Goal: Transaction & Acquisition: Purchase product/service

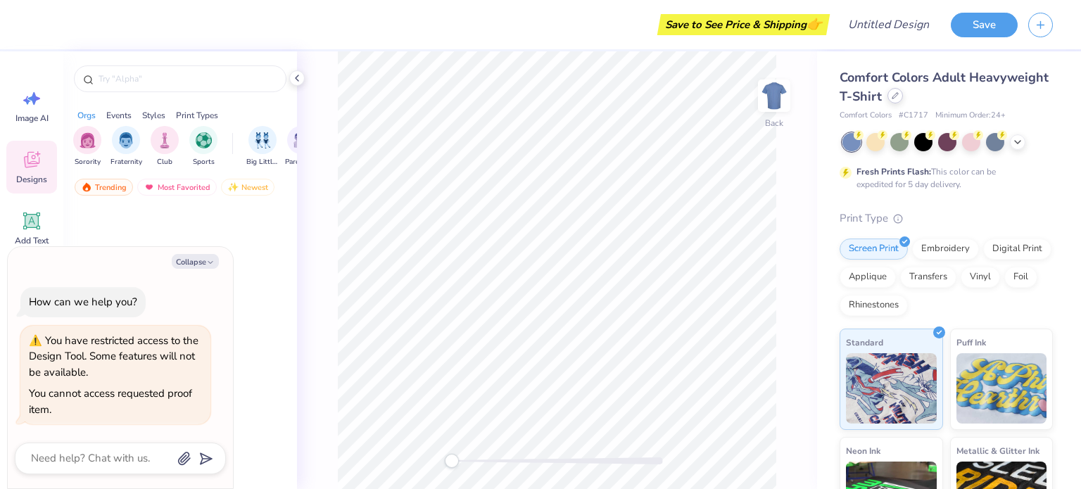
click at [899, 92] on icon at bounding box center [895, 95] width 7 height 7
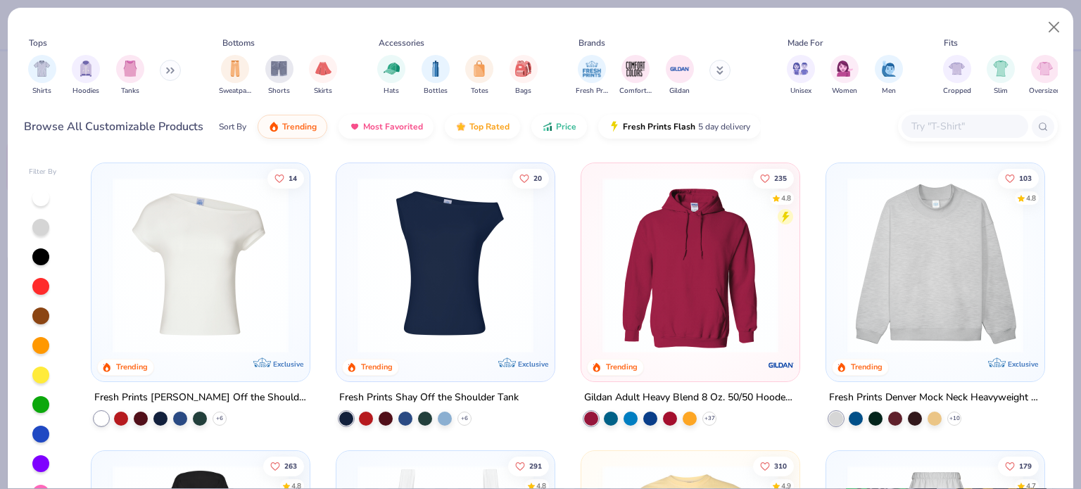
click at [709, 68] on div "Fresh Prints Comfort Colors Gildan" at bounding box center [661, 75] width 177 height 52
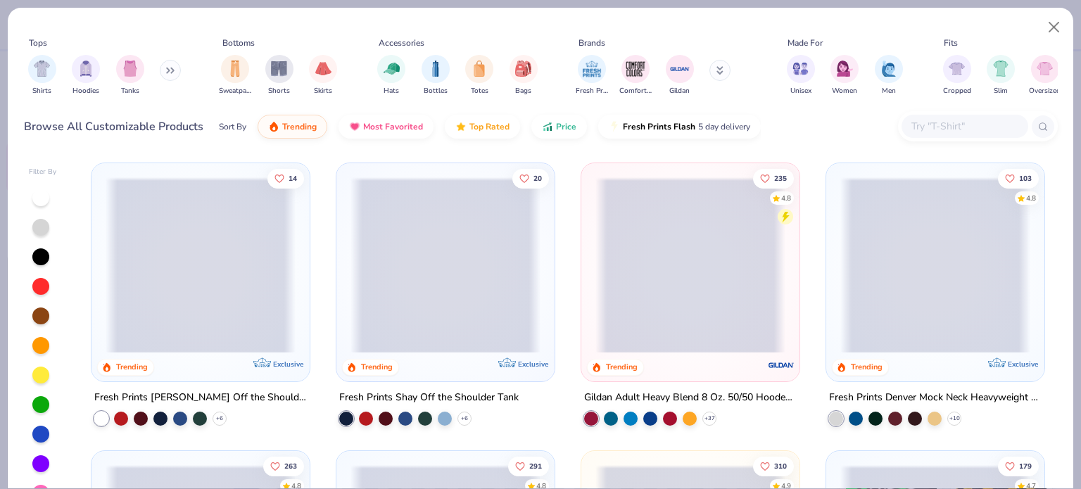
click at [721, 68] on icon at bounding box center [719, 70] width 7 height 8
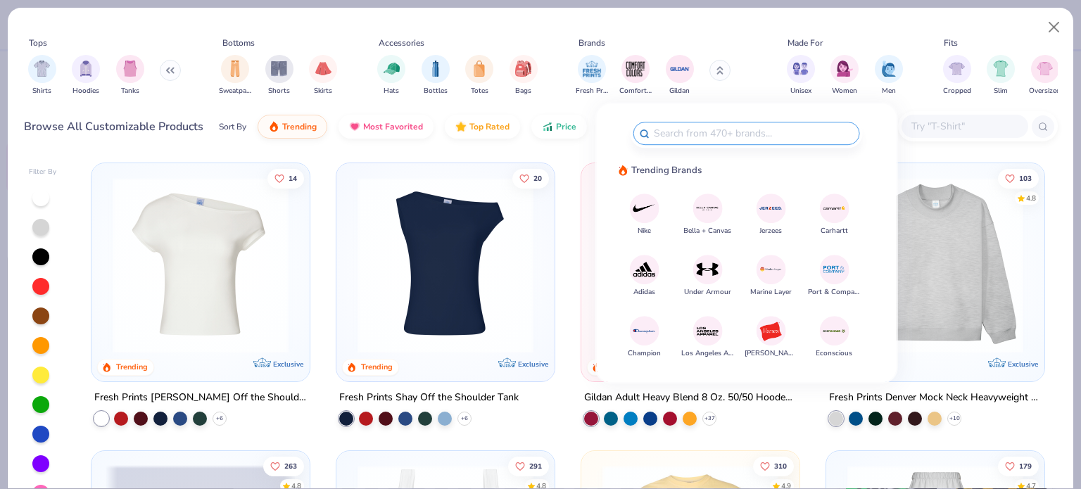
click at [711, 331] on img at bounding box center [707, 331] width 25 height 25
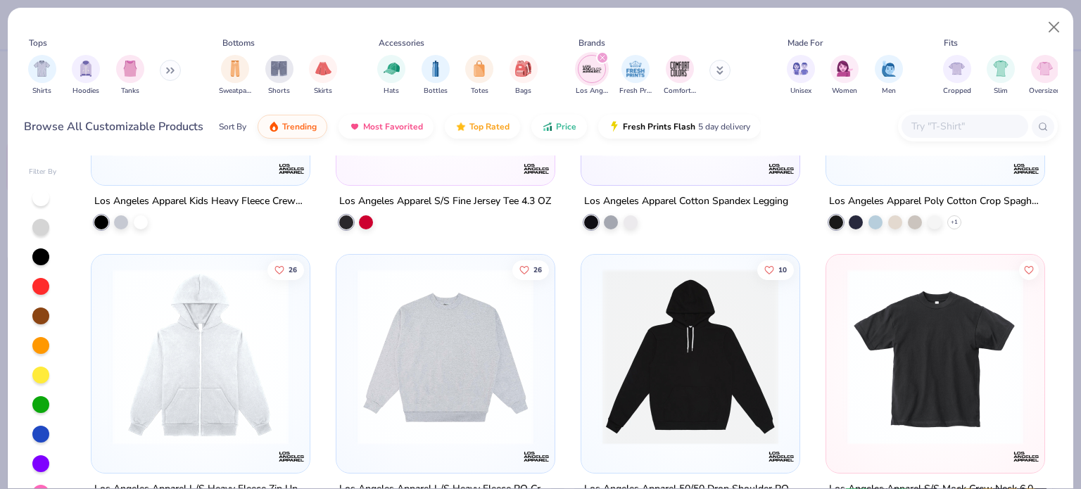
scroll to position [2604, 0]
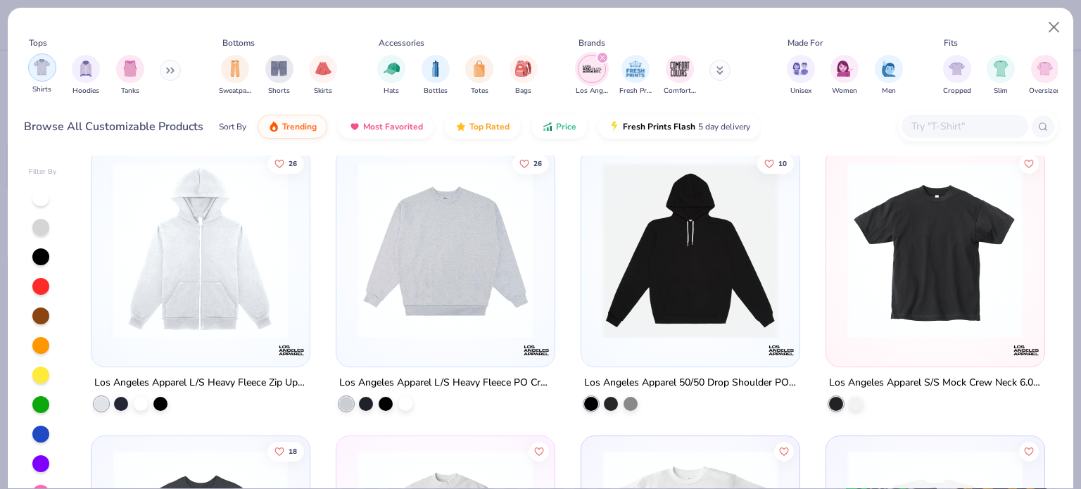
click at [41, 75] on img "filter for Shirts" at bounding box center [42, 67] width 16 height 16
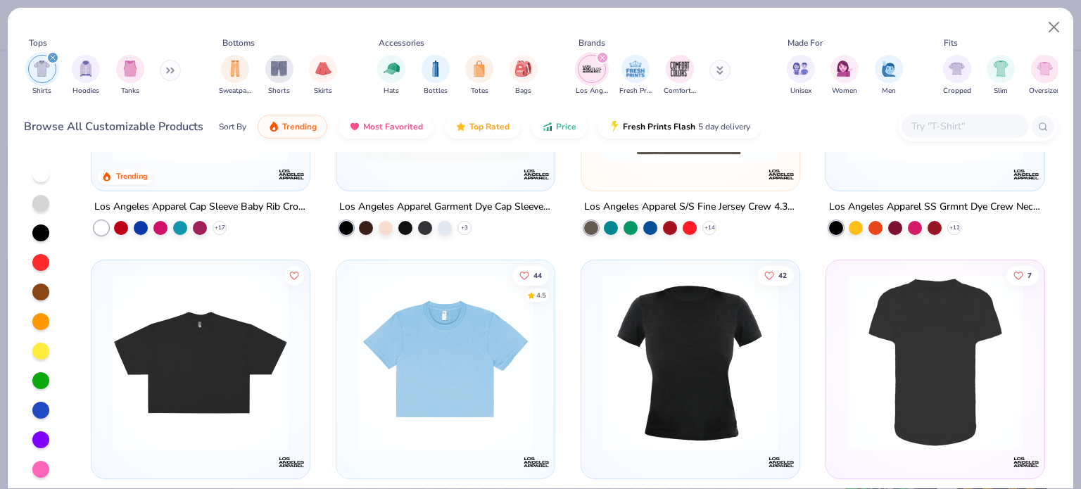
scroll to position [18, 0]
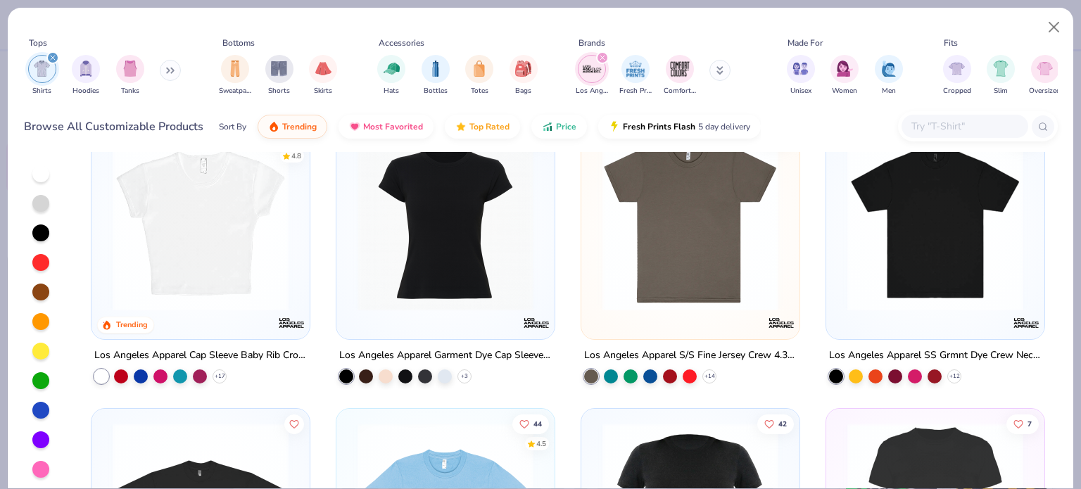
click at [948, 348] on div "Los Angeles Apparel SS Grmnt Dye Crew Neck 6.5oz" at bounding box center [935, 356] width 213 height 18
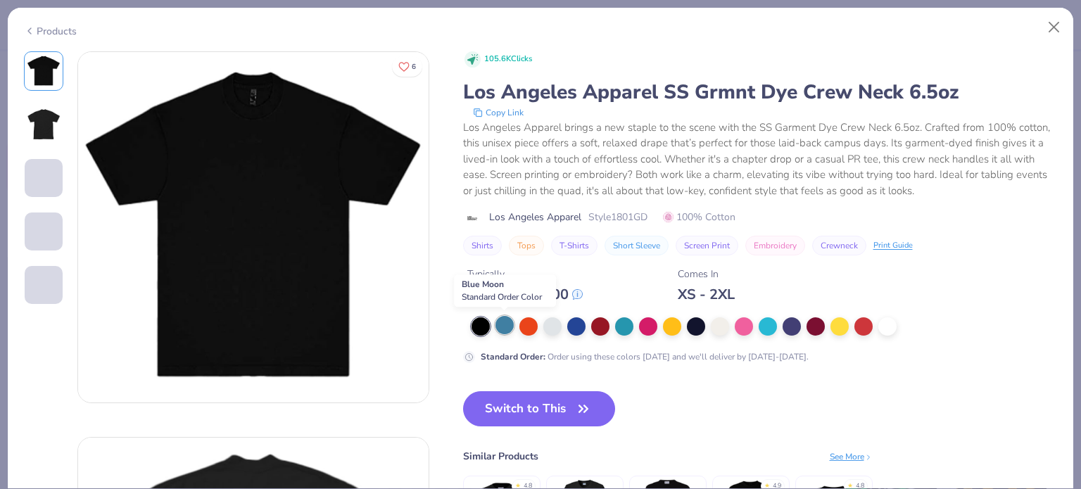
click at [512, 329] on div at bounding box center [504, 325] width 18 height 18
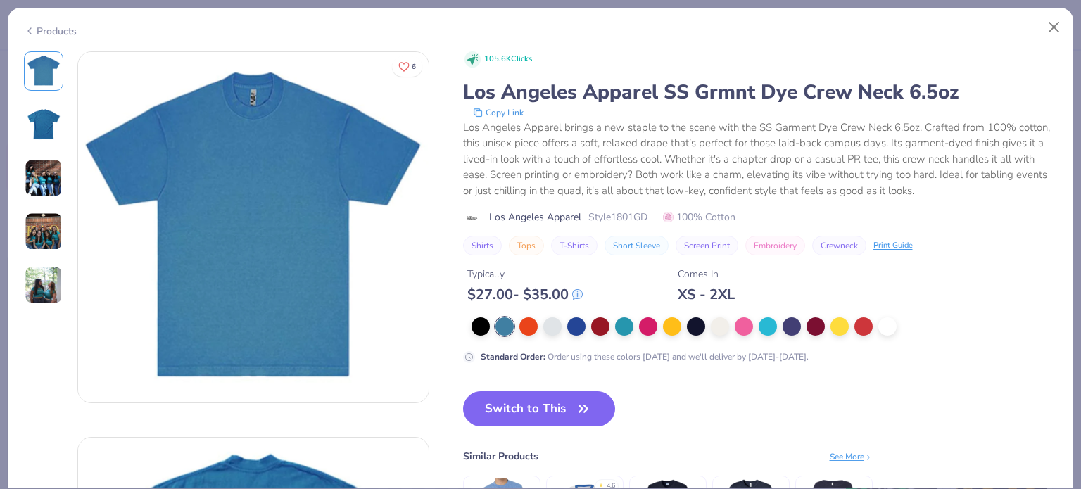
click at [730, 330] on div at bounding box center [748, 326] width 554 height 18
click at [728, 329] on div at bounding box center [720, 325] width 18 height 18
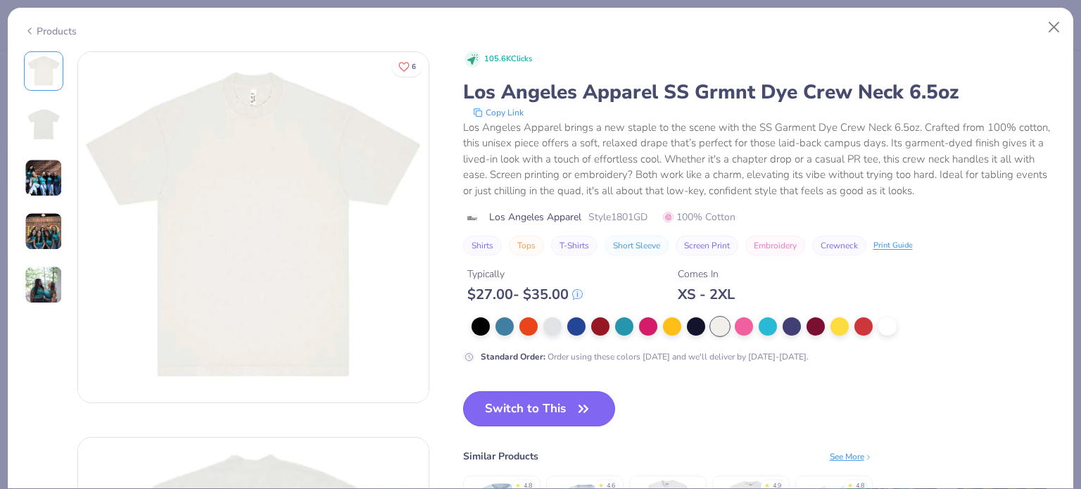
click at [521, 410] on button "Switch to This" at bounding box center [539, 408] width 153 height 35
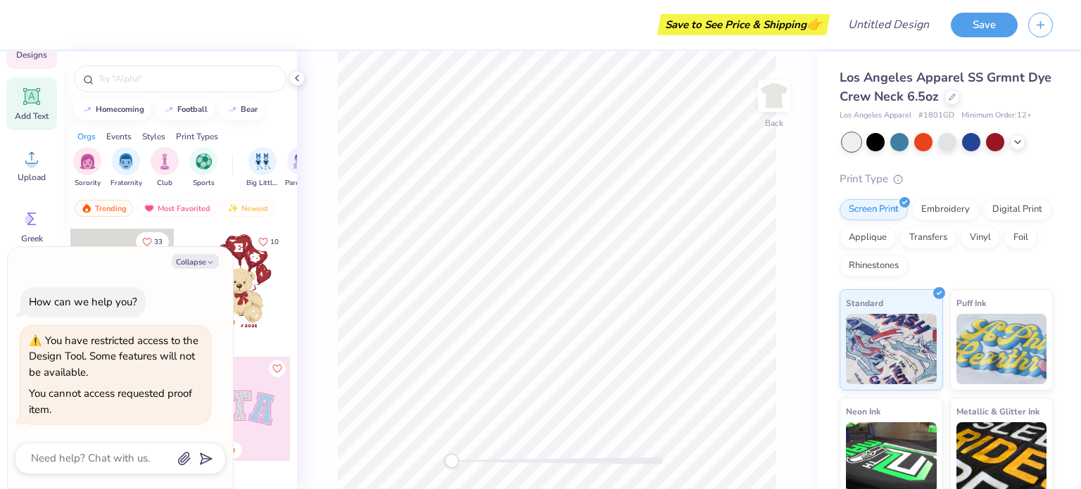
scroll to position [127, 0]
click at [37, 153] on icon at bounding box center [31, 155] width 21 height 21
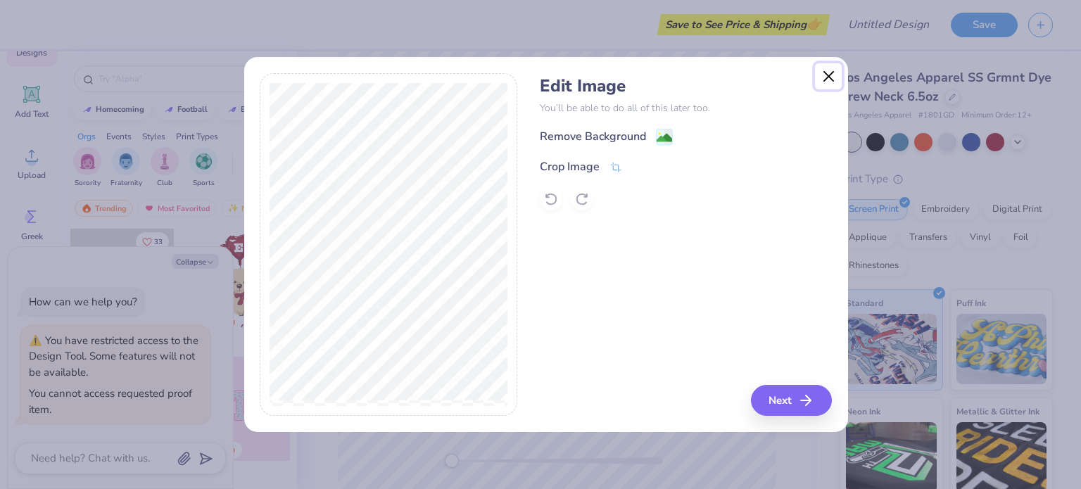
click at [833, 81] on button "Close" at bounding box center [828, 76] width 27 height 27
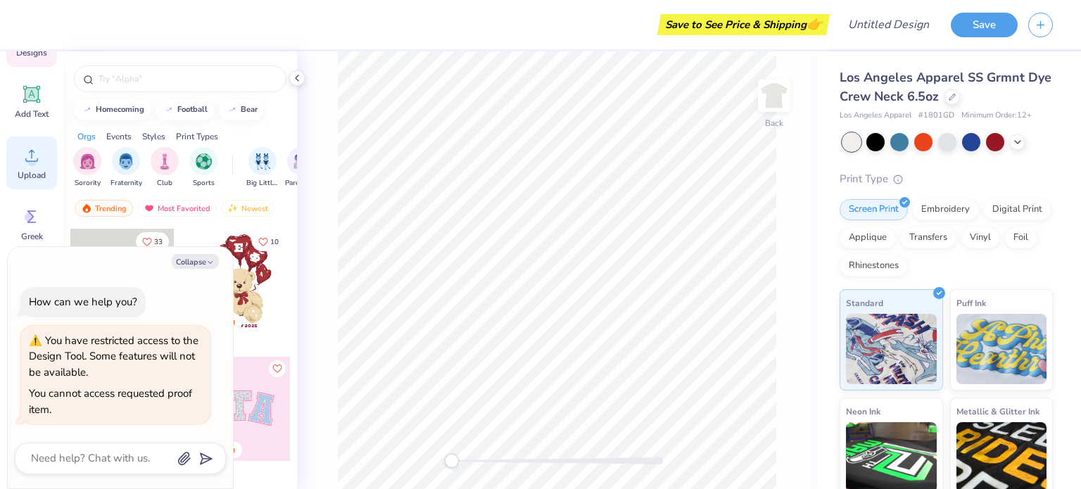
click at [27, 155] on icon at bounding box center [31, 155] width 21 height 21
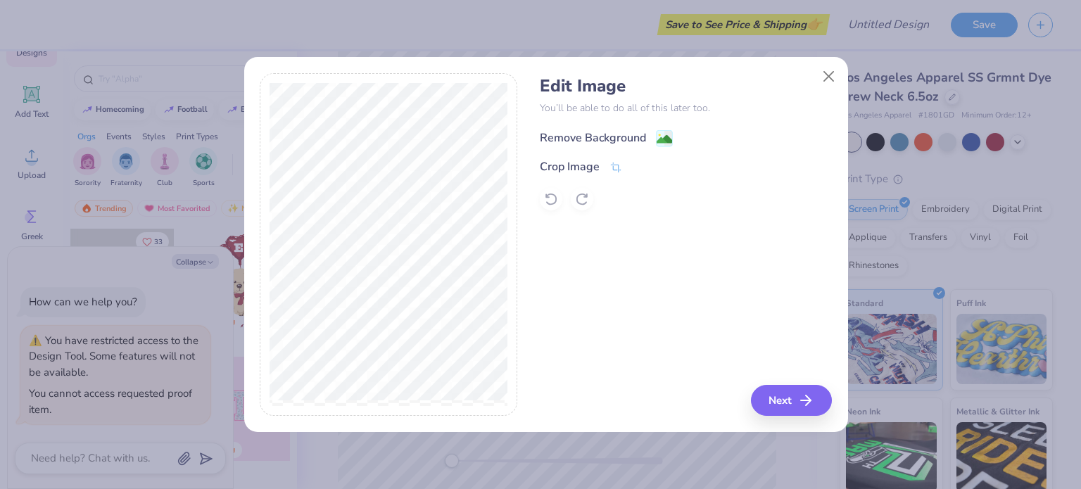
click at [590, 141] on div "Remove Background" at bounding box center [593, 137] width 106 height 17
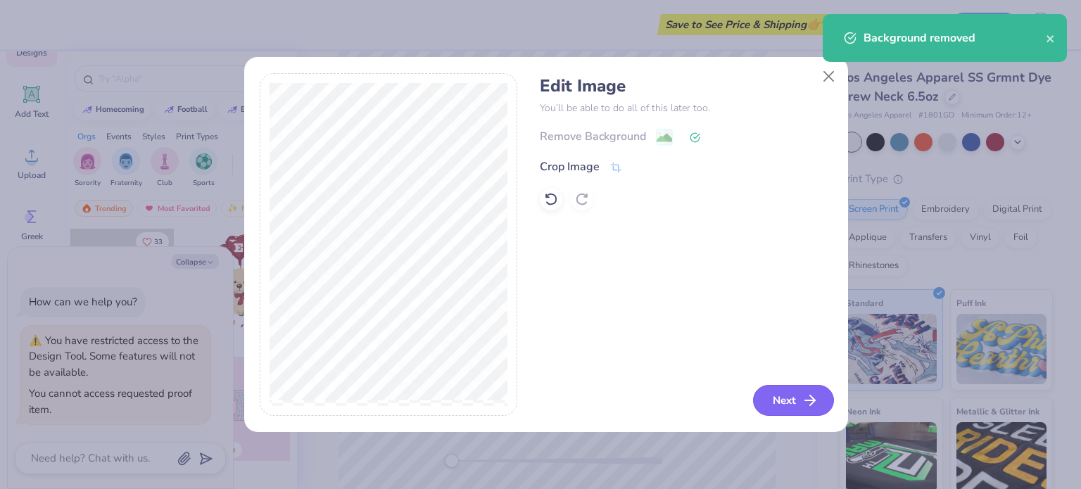
click at [783, 402] on button "Next" at bounding box center [793, 400] width 81 height 31
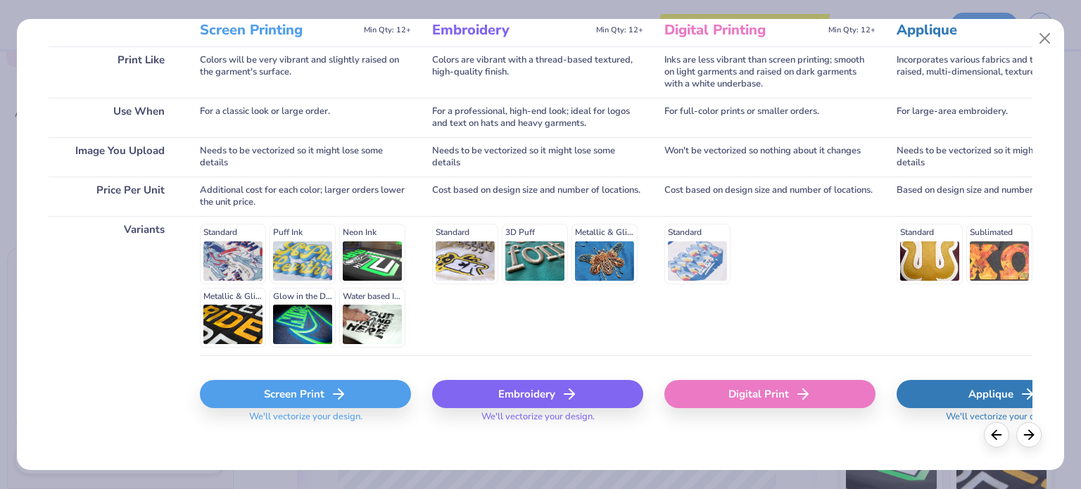
scroll to position [211, 0]
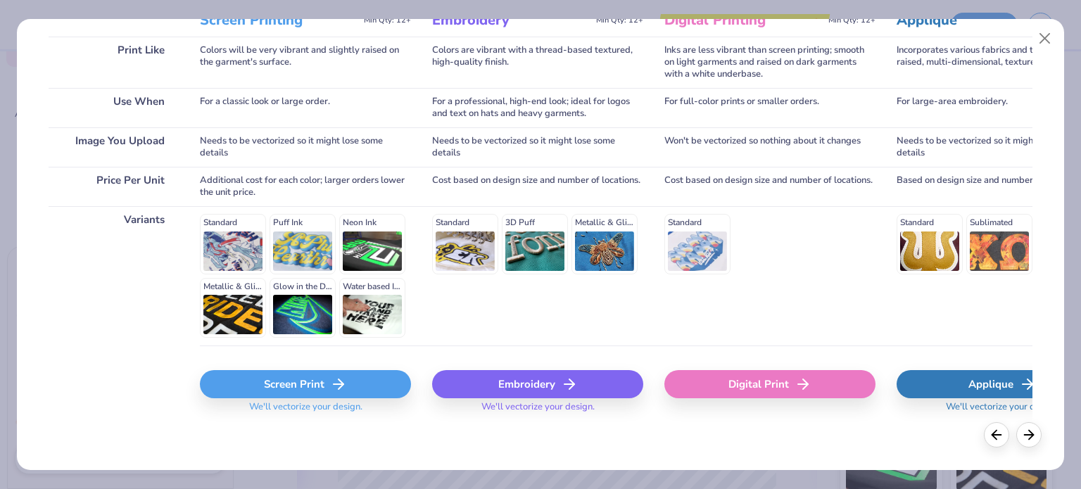
click at [533, 384] on div "Embroidery" at bounding box center [537, 384] width 211 height 28
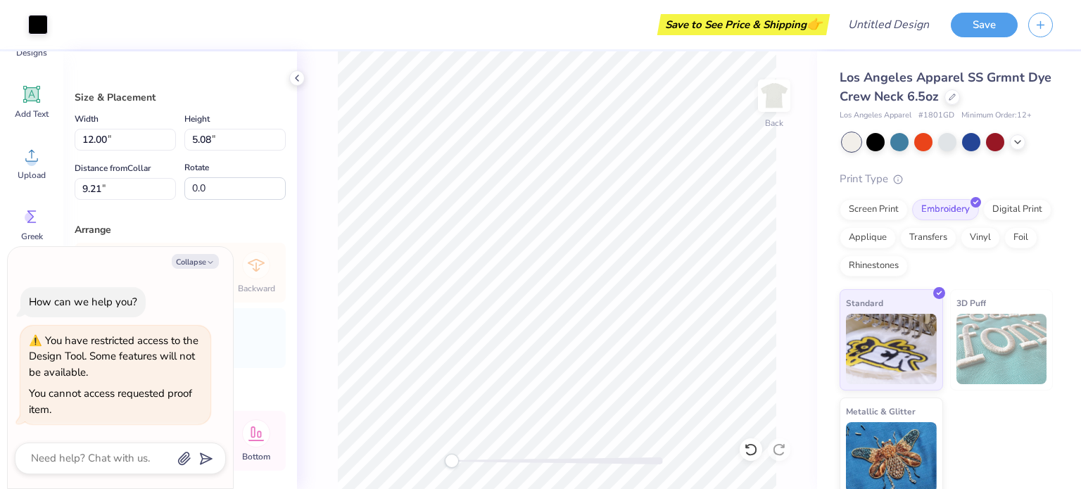
type textarea "x"
type input "8.77"
type input "3.71"
type input "3.52"
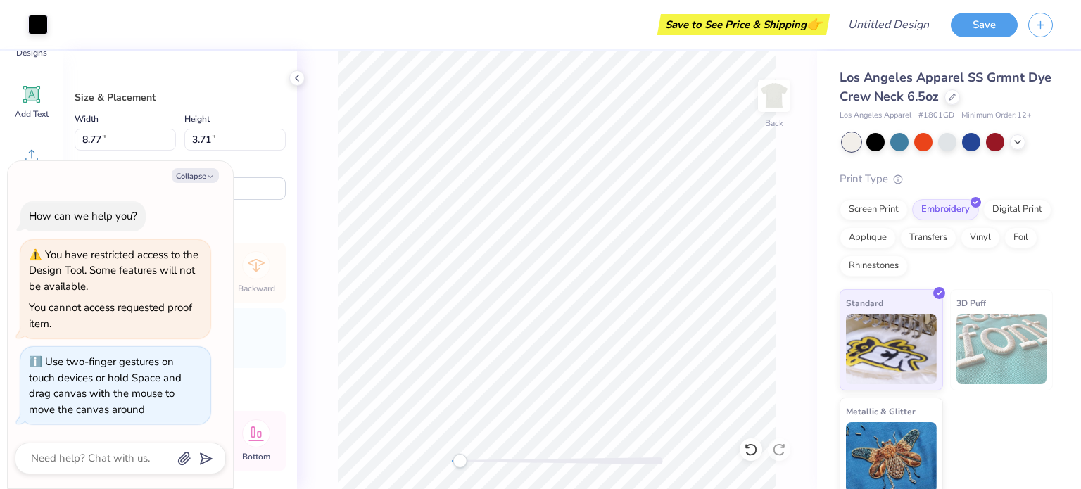
type textarea "x"
type input "7.44"
type input "3.15"
type input "3.56"
type textarea "x"
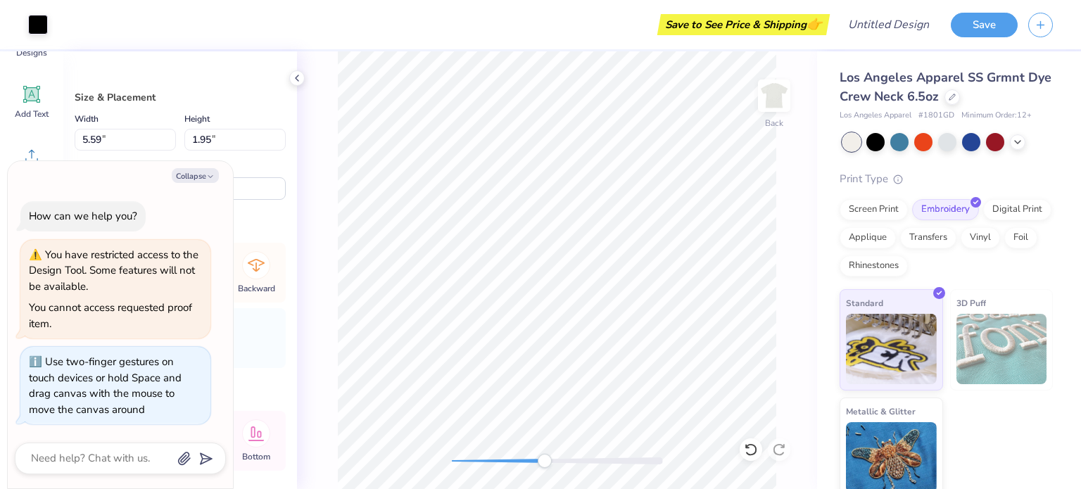
type input "7.44"
type input "3.15"
type input "3.00"
click at [774, 94] on img at bounding box center [774, 96] width 56 height 56
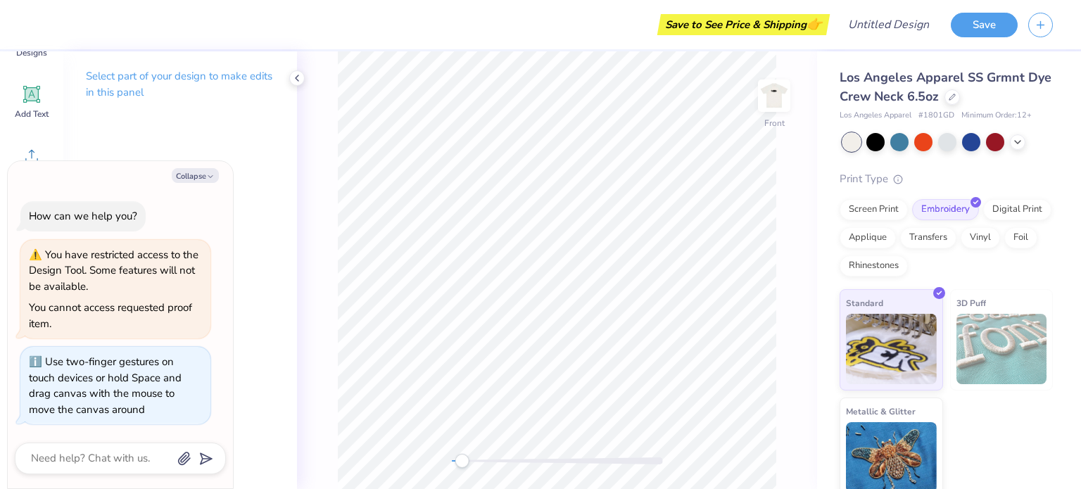
click at [419, 461] on div "Front" at bounding box center [557, 270] width 520 height 438
click at [215, 176] on button "Collapse" at bounding box center [195, 175] width 47 height 15
type textarea "x"
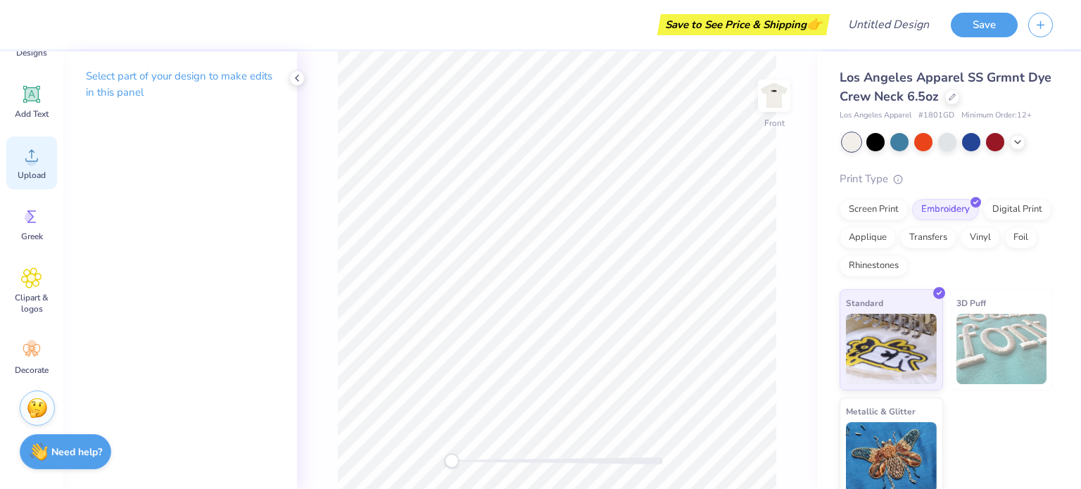
click at [30, 165] on icon at bounding box center [31, 155] width 21 height 21
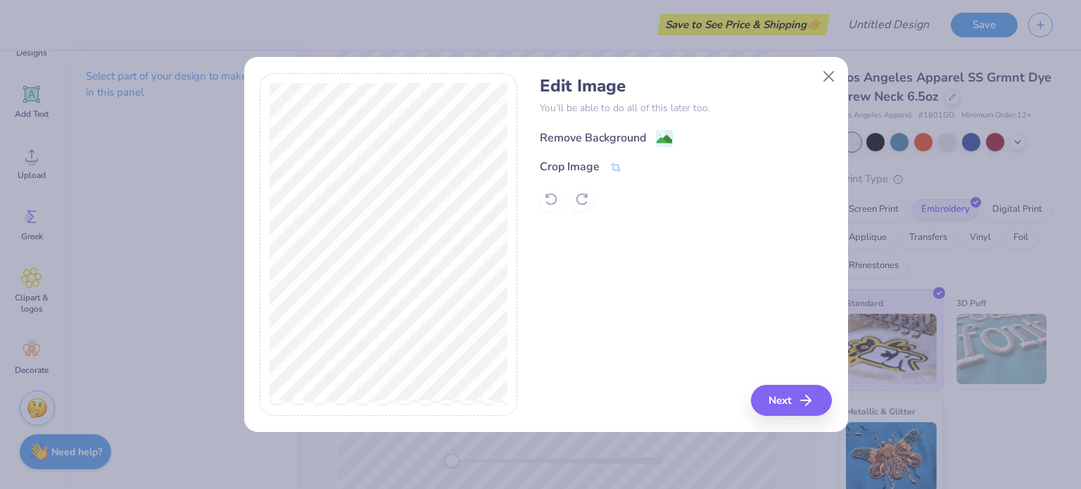
click at [610, 137] on div "Remove Background" at bounding box center [593, 137] width 106 height 17
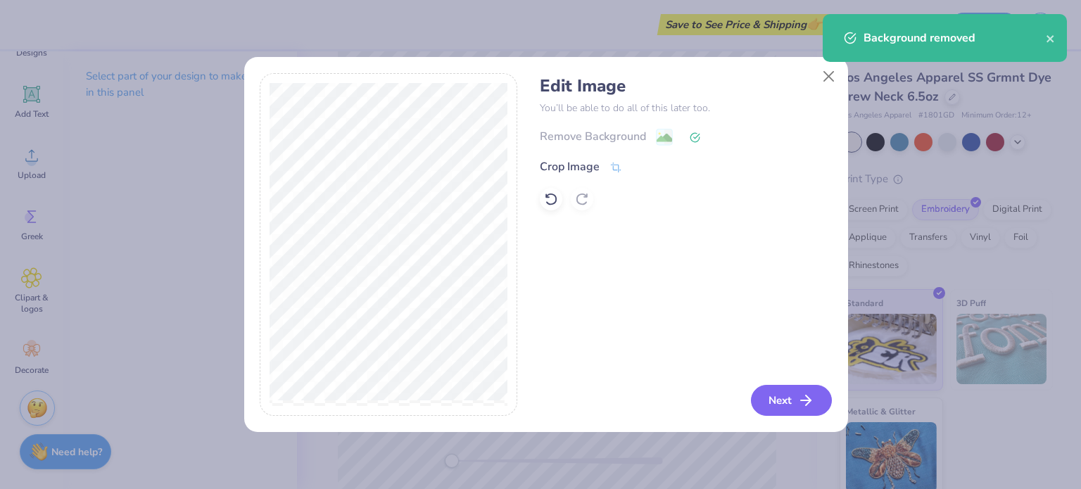
click at [794, 402] on button "Next" at bounding box center [791, 400] width 81 height 31
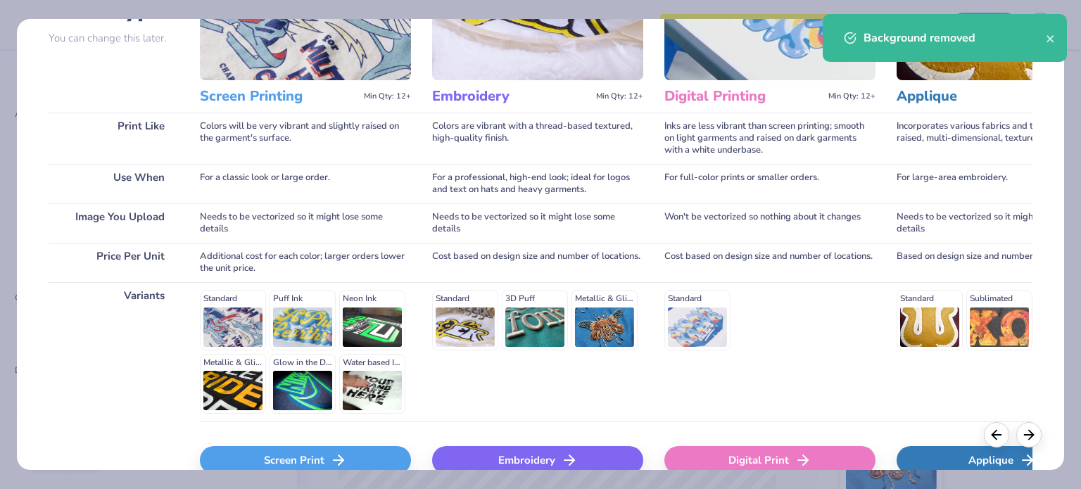
scroll to position [212, 0]
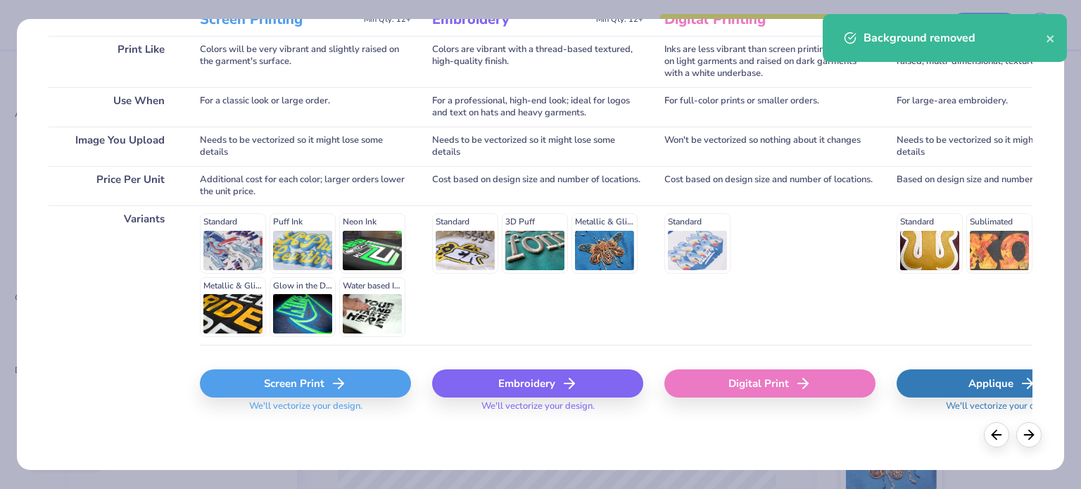
click at [315, 379] on div "Screen Print" at bounding box center [305, 383] width 211 height 28
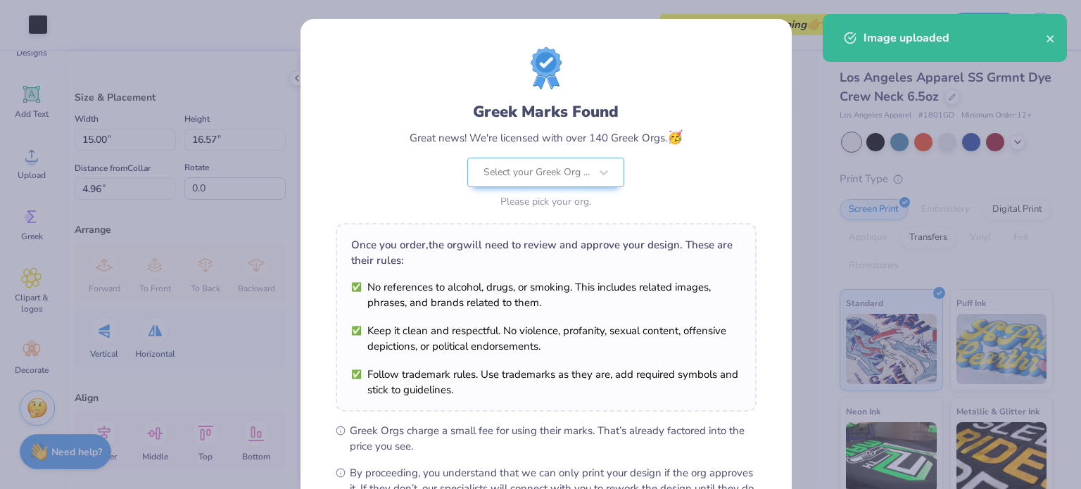
click at [611, 243] on body "Art colors Save to See Price & Shipping 👉 Design Title Save Image AI Designs Ad…" at bounding box center [540, 244] width 1081 height 489
click at [552, 177] on div at bounding box center [522, 172] width 106 height 18
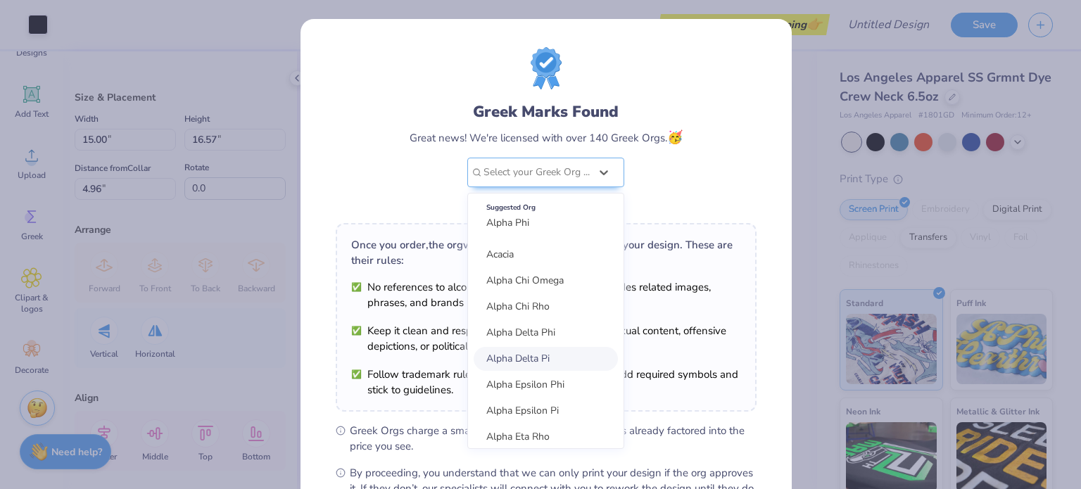
scroll to position [422, 0]
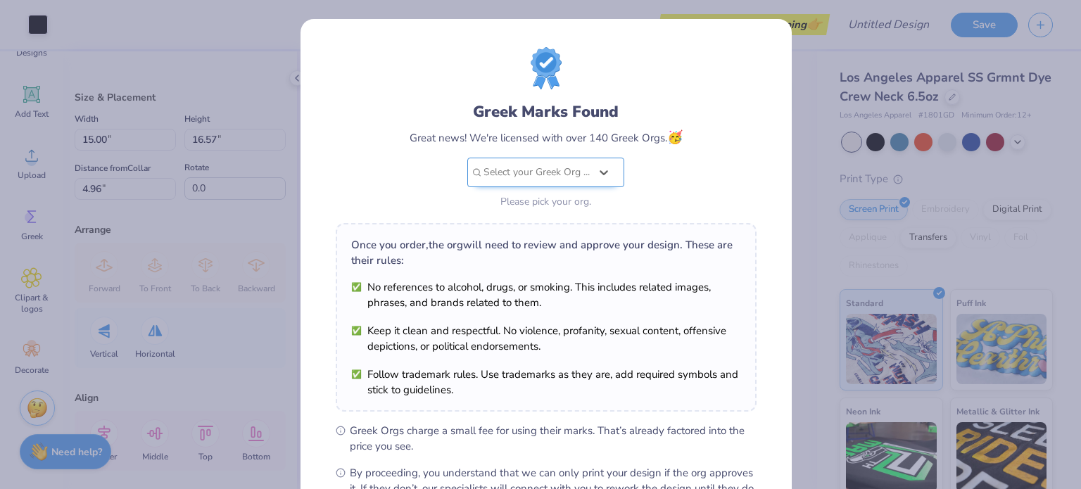
click at [569, 186] on div "Select your Greek Org ..." at bounding box center [536, 172] width 109 height 28
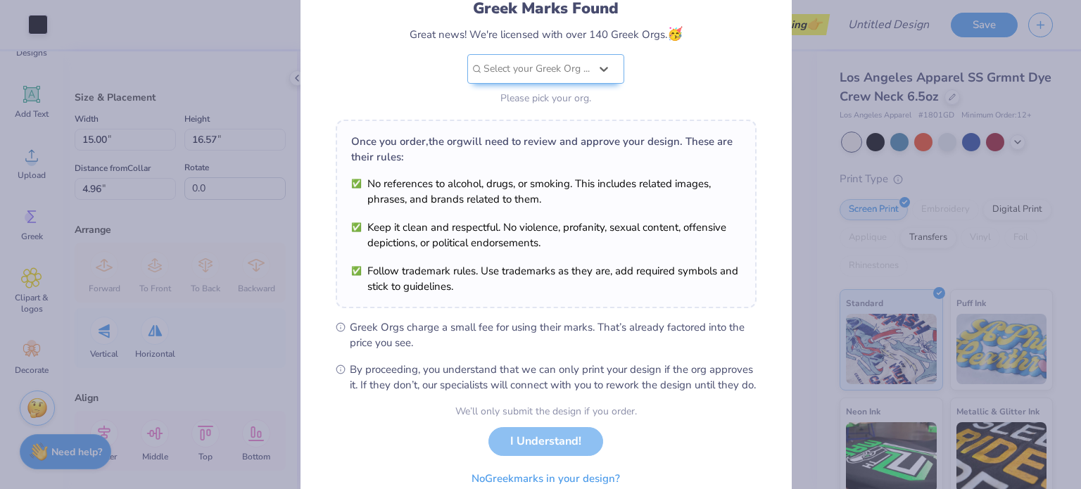
scroll to position [168, 0]
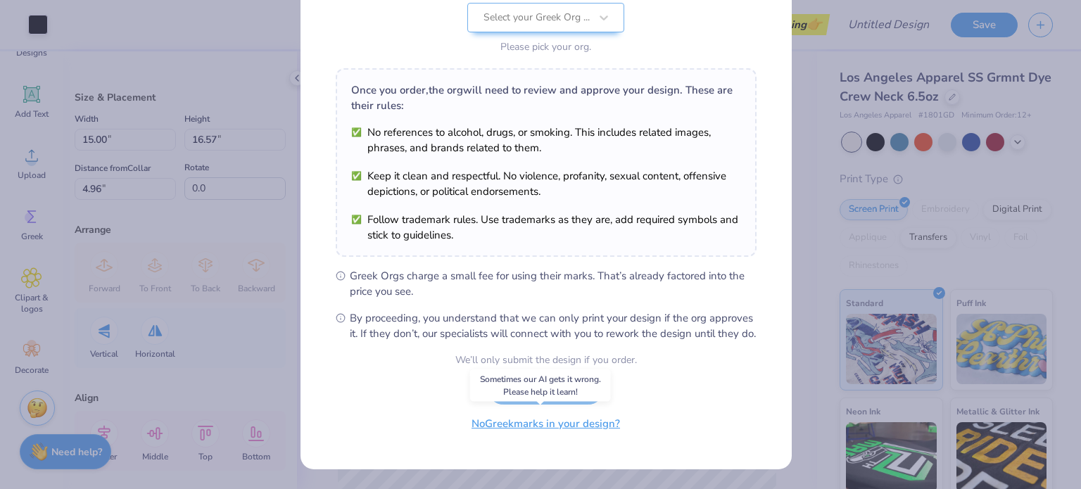
click at [548, 422] on button "No Greek marks in your design?" at bounding box center [545, 424] width 172 height 29
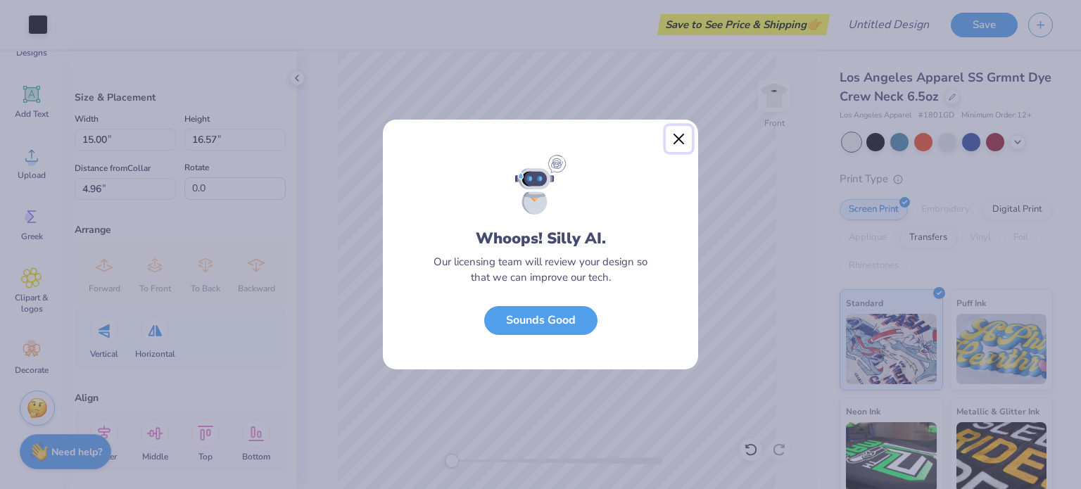
click at [679, 135] on button "Close" at bounding box center [679, 139] width 27 height 27
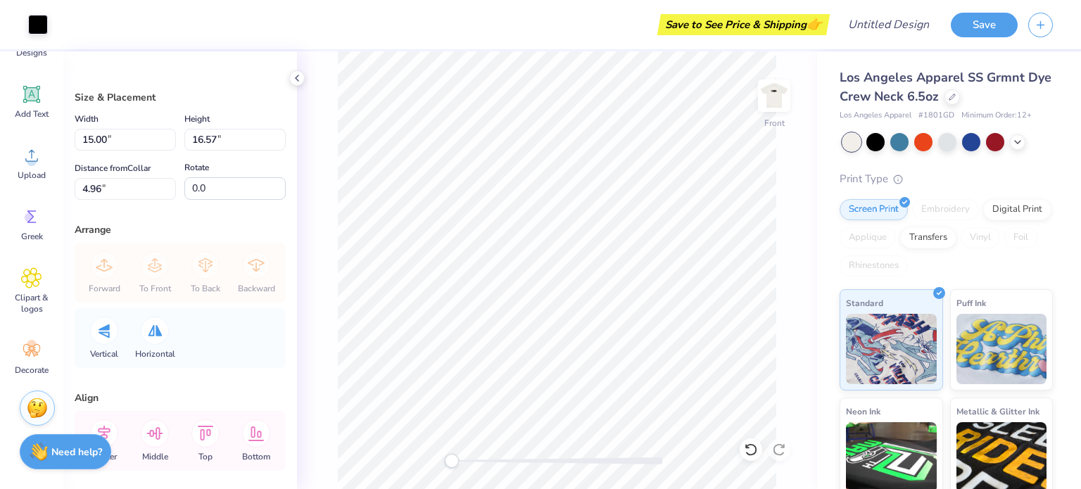
type input "3.00"
type textarea "x"
type input "4.96"
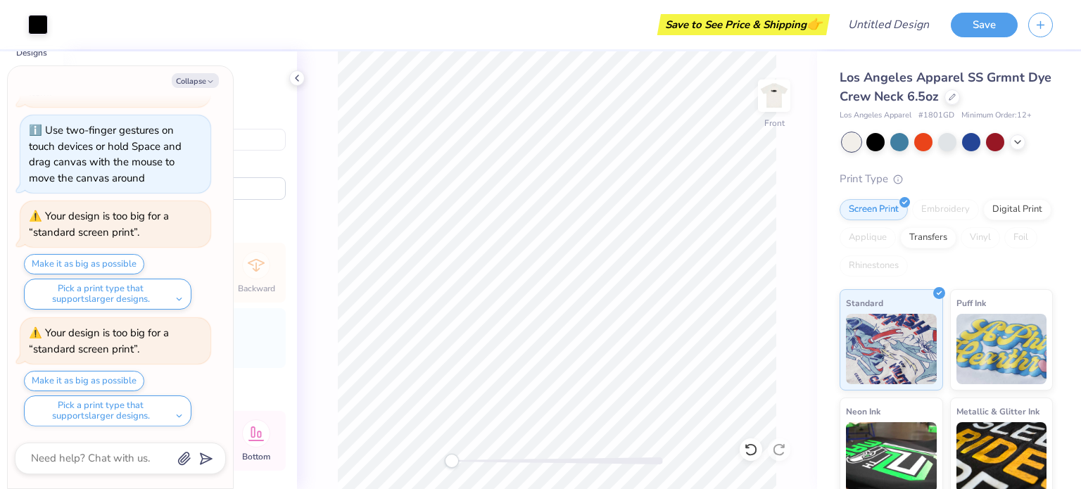
scroll to position [253, 0]
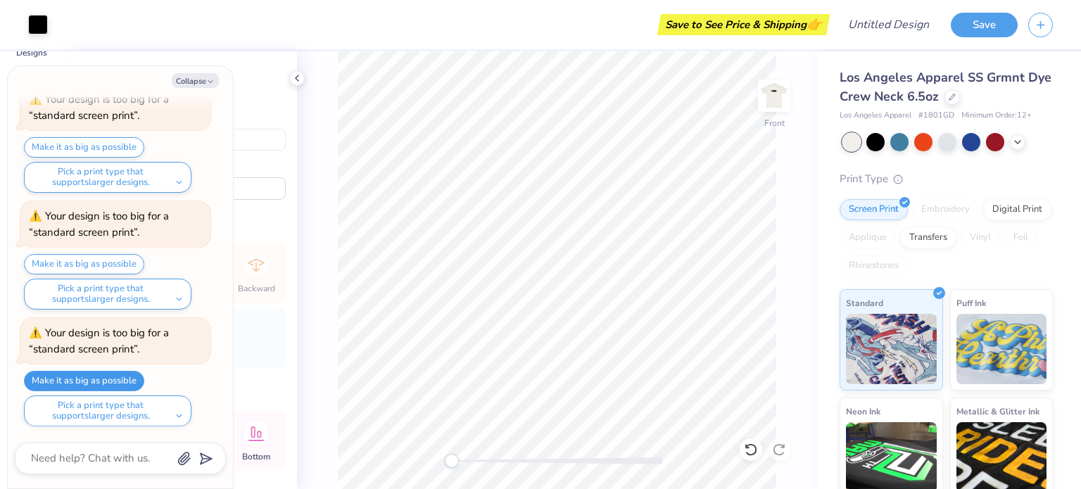
click at [125, 384] on button "Make it as big as possible" at bounding box center [84, 381] width 120 height 20
click at [983, 220] on div "Digital Print" at bounding box center [1017, 209] width 68 height 21
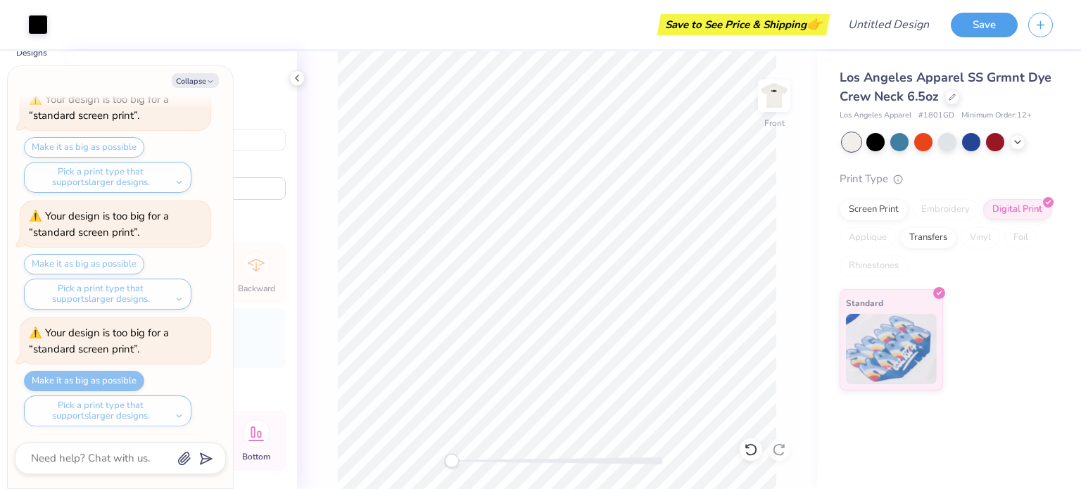
scroll to position [369, 0]
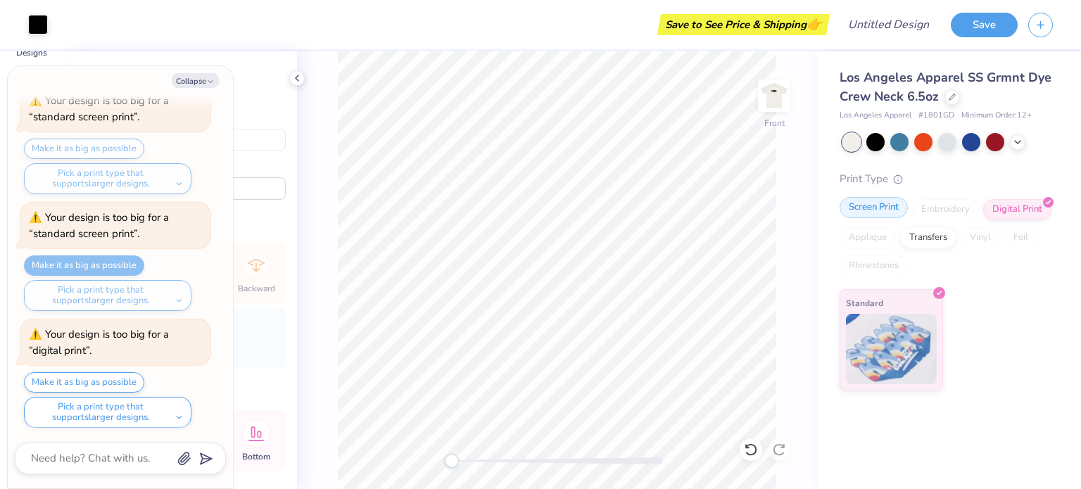
click at [854, 211] on div "Screen Print" at bounding box center [873, 207] width 68 height 21
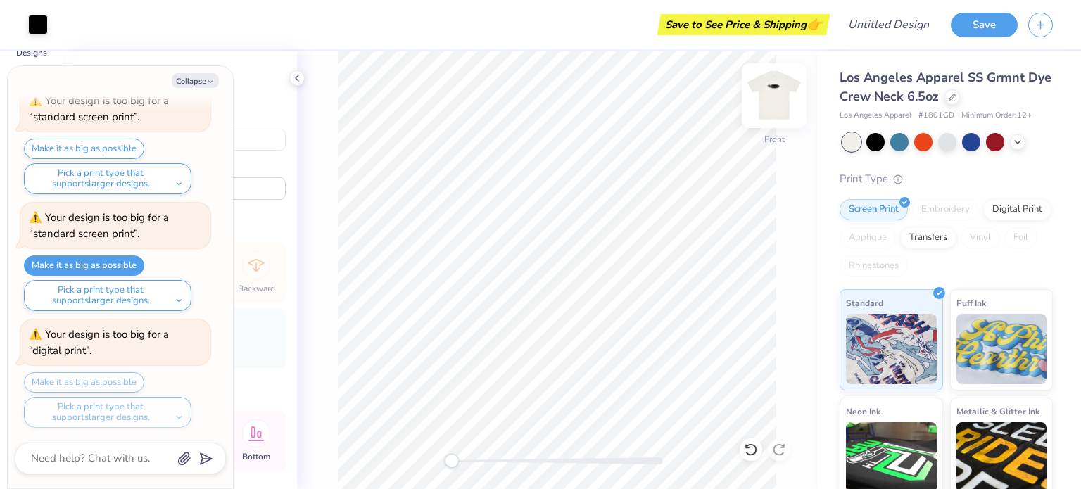
click at [774, 98] on img at bounding box center [774, 96] width 56 height 56
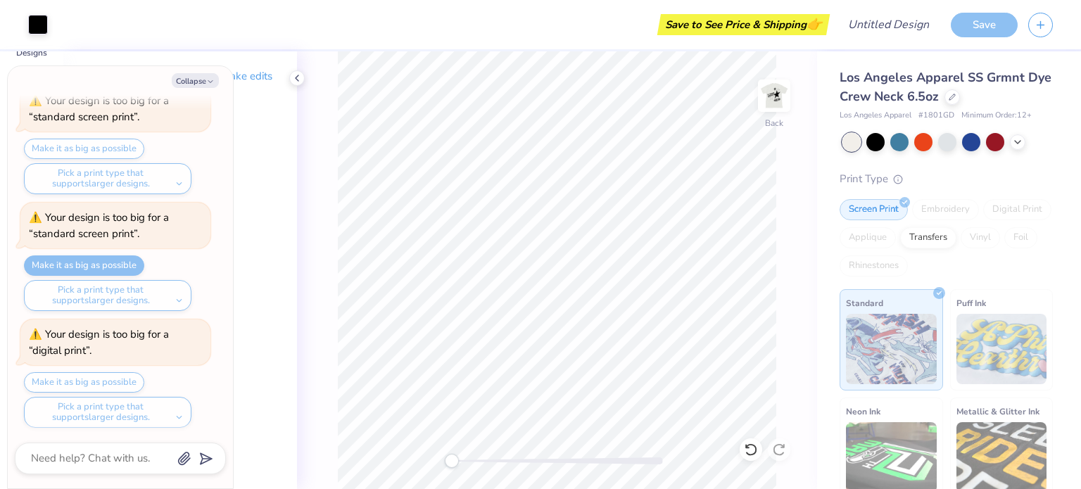
click at [774, 98] on img at bounding box center [774, 96] width 28 height 28
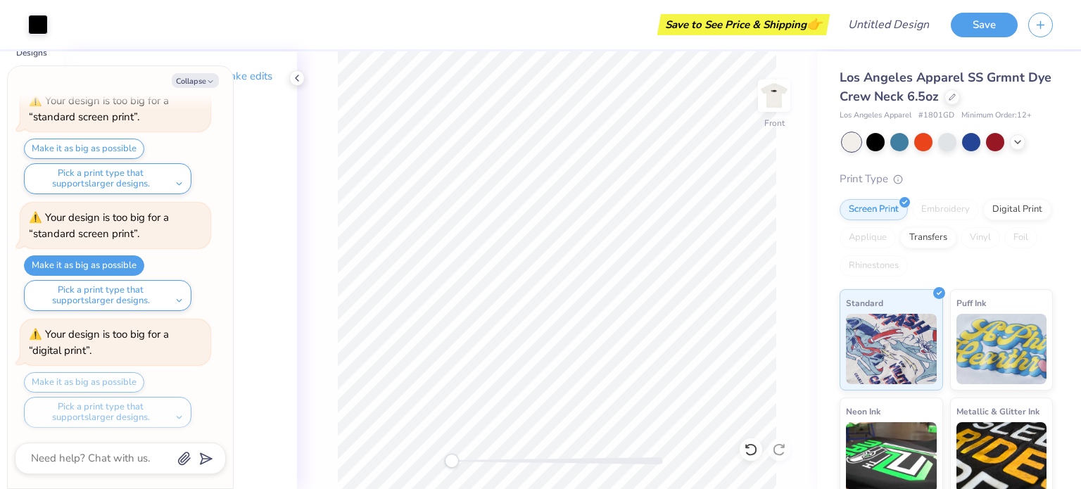
click at [774, 98] on img at bounding box center [774, 96] width 28 height 28
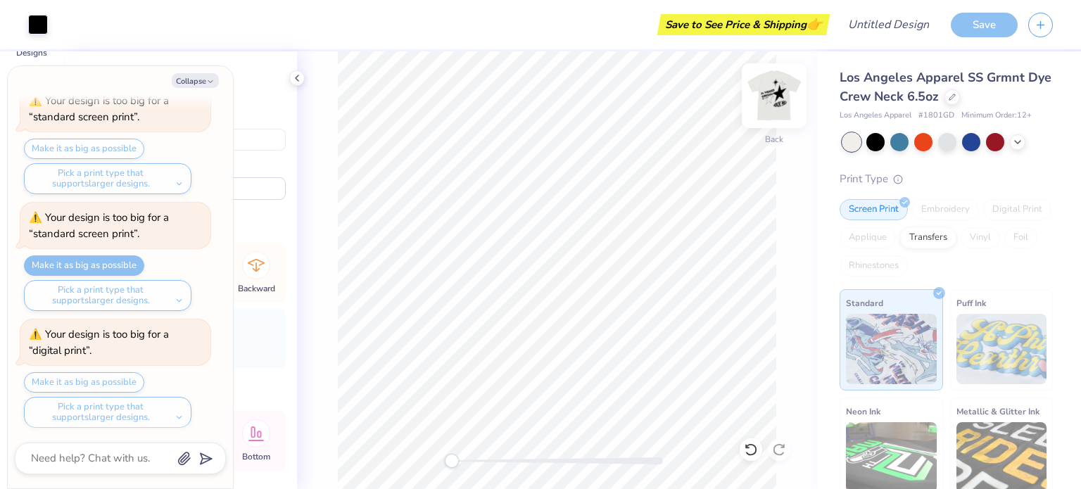
click at [786, 97] on img at bounding box center [774, 96] width 56 height 56
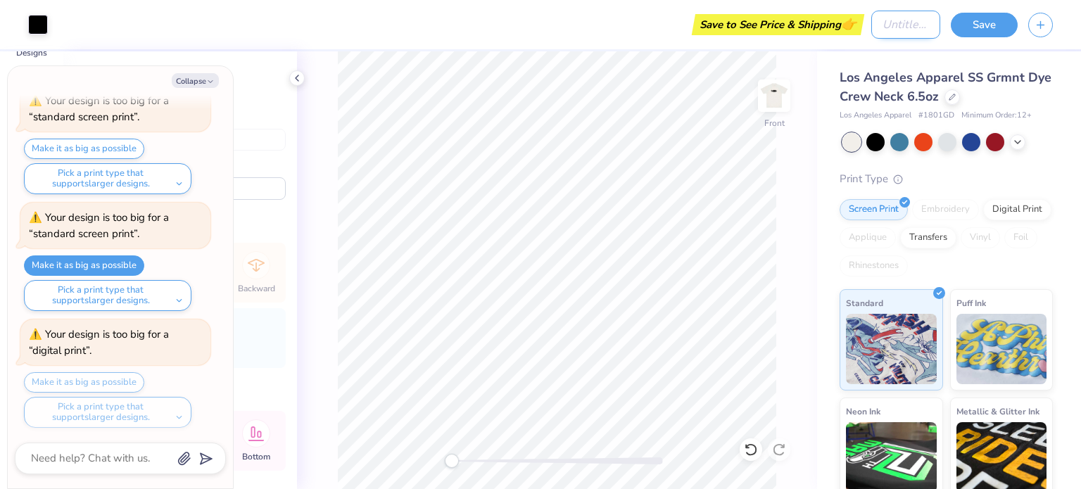
click at [877, 27] on input "Design Title" at bounding box center [905, 25] width 69 height 28
type textarea "x"
type input "H"
type textarea "x"
type input "HU"
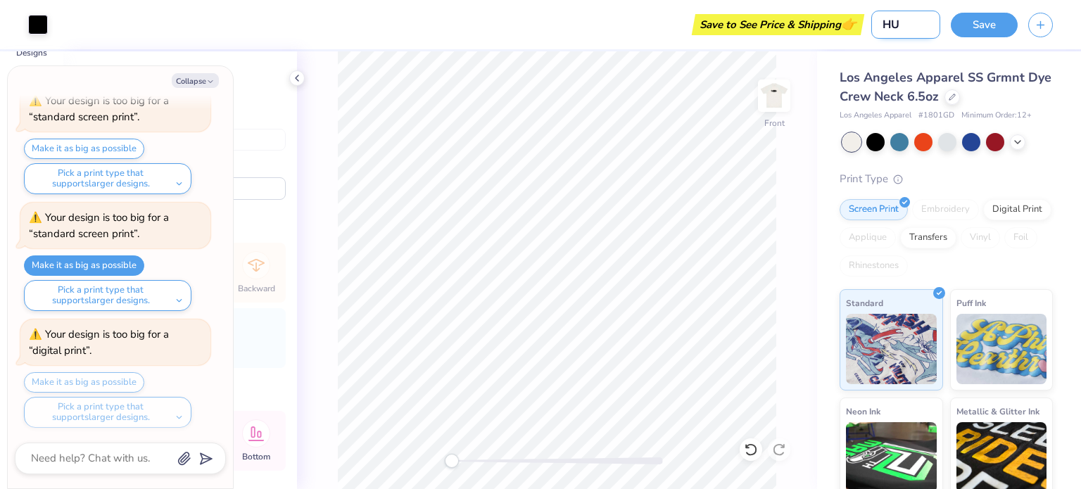
type textarea "x"
type input "HUN"
type textarea "x"
type input "HUN"
click at [619, 18] on div "Save to See Price & Shipping 👉" at bounding box center [459, 24] width 802 height 49
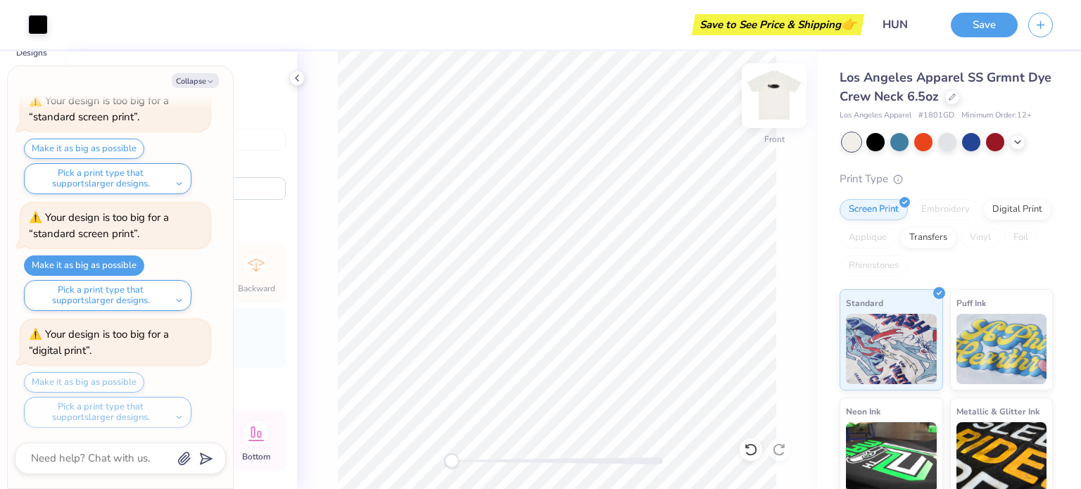
click at [780, 98] on img at bounding box center [774, 96] width 56 height 56
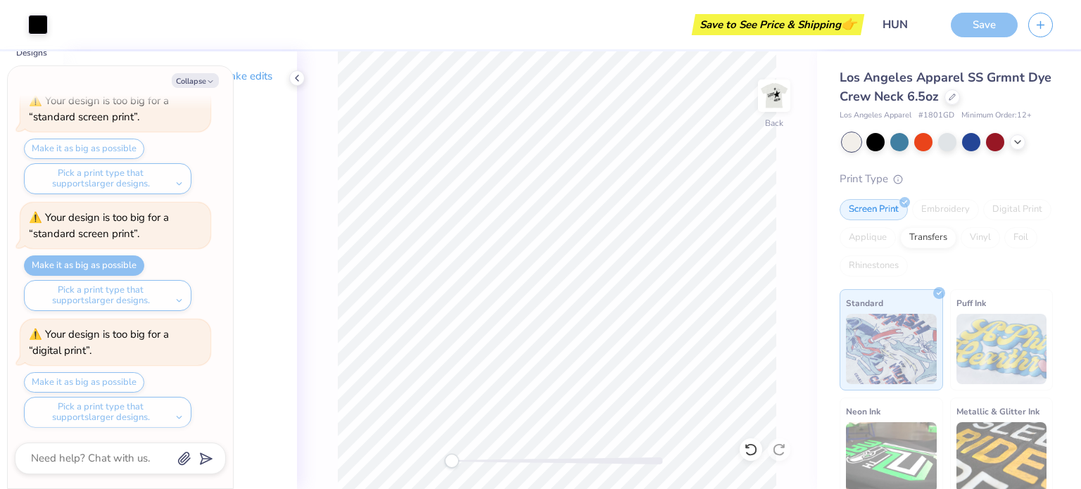
click at [792, 205] on div "Back" at bounding box center [557, 270] width 520 height 438
click at [215, 81] on button "Collapse" at bounding box center [195, 80] width 47 height 15
type textarea "x"
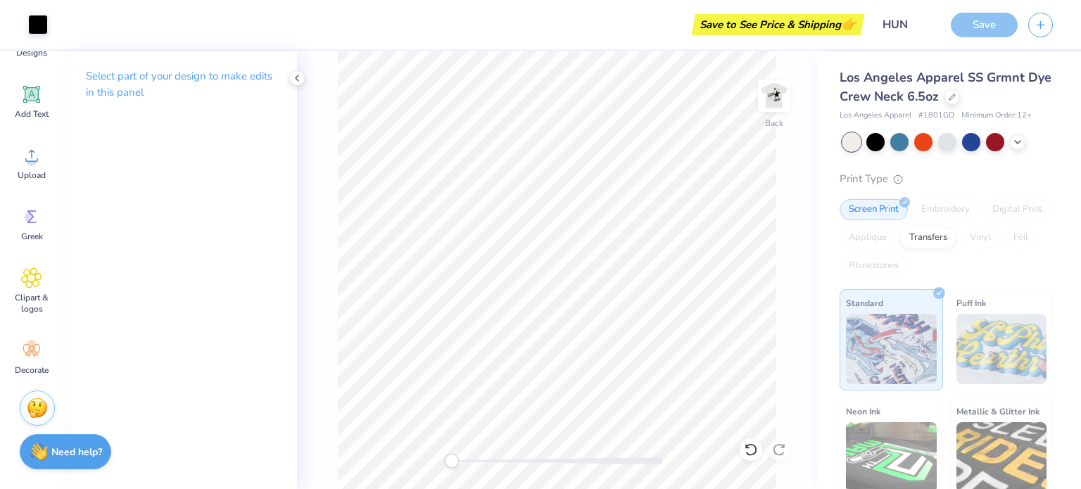
click at [889, 360] on img at bounding box center [891, 349] width 91 height 70
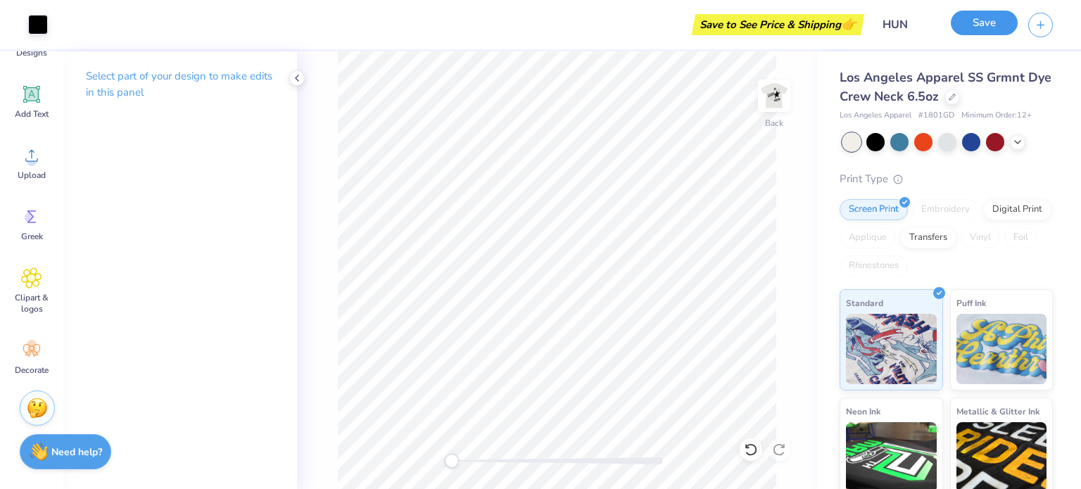
click at [987, 34] on button "Save" at bounding box center [984, 23] width 67 height 25
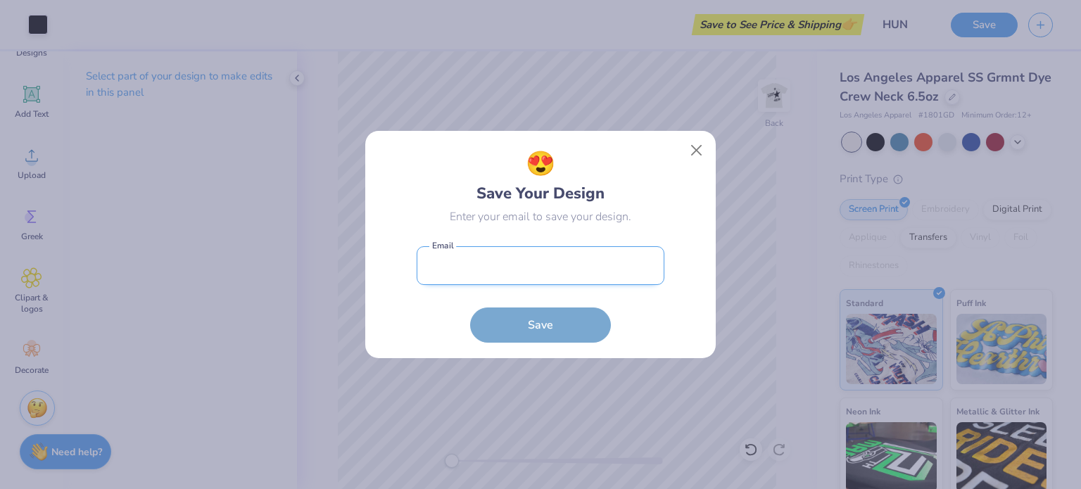
click at [576, 266] on input "email" at bounding box center [541, 265] width 248 height 39
type input "[EMAIL_ADDRESS][DOMAIN_NAME]"
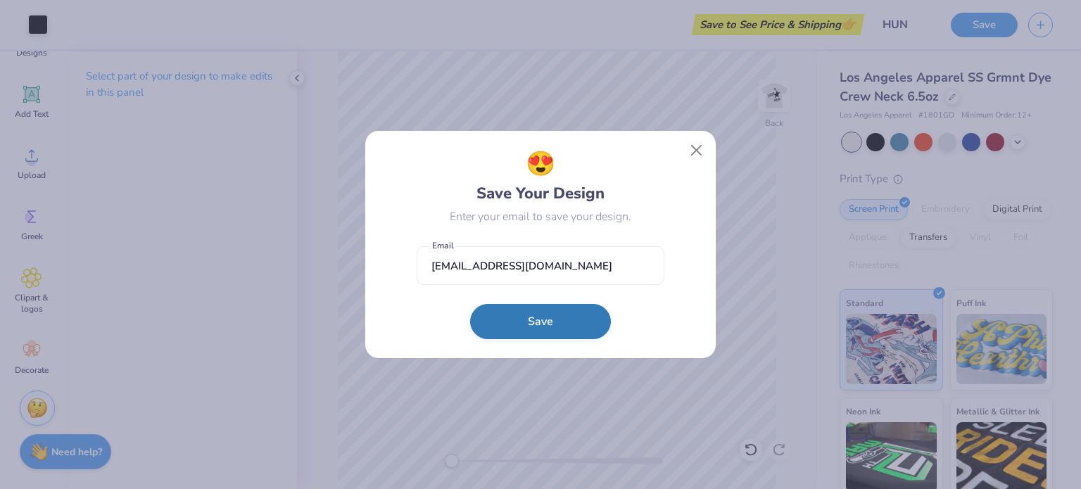
click at [562, 322] on button "Save" at bounding box center [540, 321] width 141 height 35
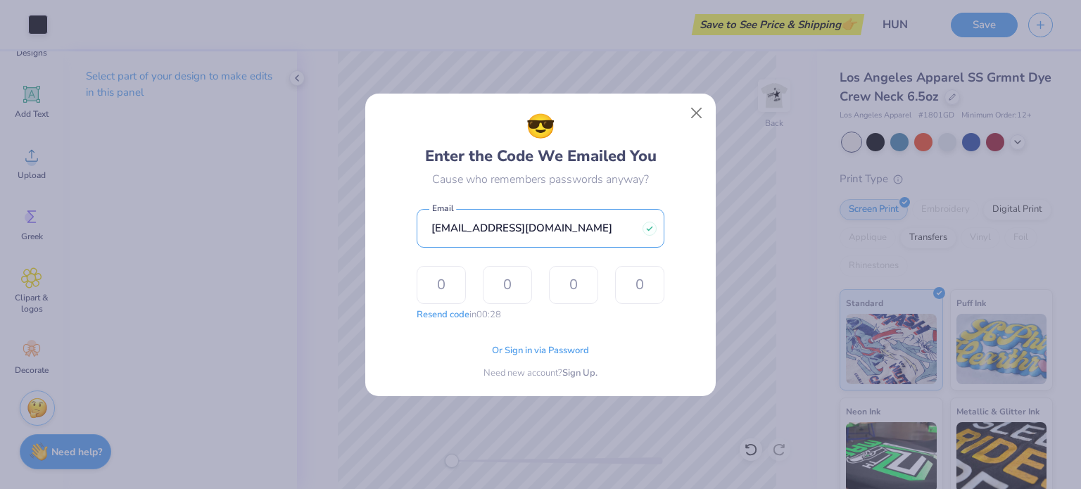
drag, startPoint x: 593, startPoint y: 230, endPoint x: 369, endPoint y: 213, distance: 225.1
click at [369, 213] on div "😎 Enter the Code We Emailed You Cause who remembers passwords anyway? [EMAIL_AD…" at bounding box center [540, 245] width 350 height 303
type input "[EMAIL_ADDRESS][DOMAIN_NAME]"
click at [572, 375] on span "Sign Up." at bounding box center [579, 371] width 35 height 14
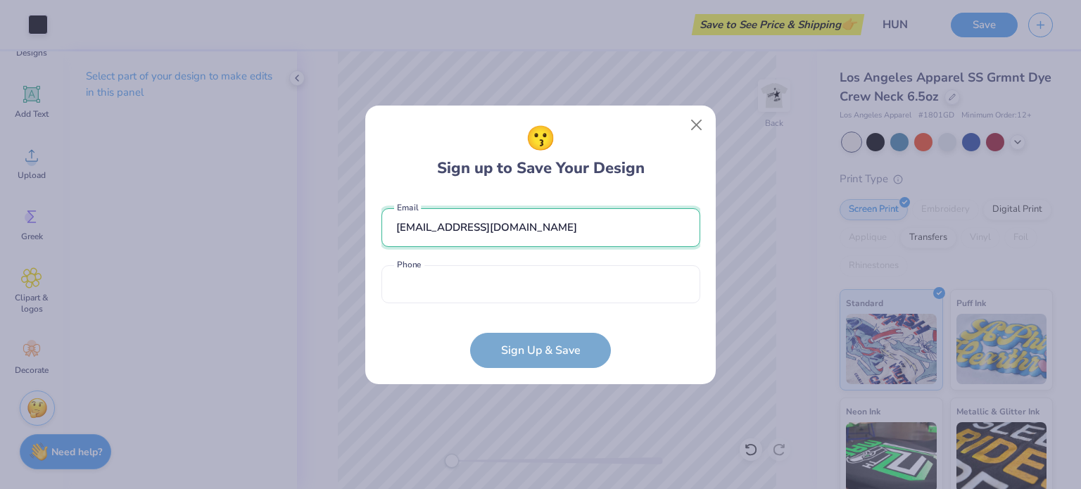
drag, startPoint x: 413, startPoint y: 222, endPoint x: 369, endPoint y: 224, distance: 43.7
click at [369, 224] on div "😗 Sign up to Save Your Design [EMAIL_ADDRESS][DOMAIN_NAME] Email Phone is a req…" at bounding box center [540, 245] width 350 height 279
drag, startPoint x: 576, startPoint y: 221, endPoint x: 606, endPoint y: 196, distance: 38.9
click at [576, 221] on input "[EMAIL_ADDRESS][DOMAIN_NAME]" at bounding box center [540, 227] width 319 height 39
click at [624, 177] on div "😗 Sign up to Save Your Design" at bounding box center [541, 150] width 208 height 59
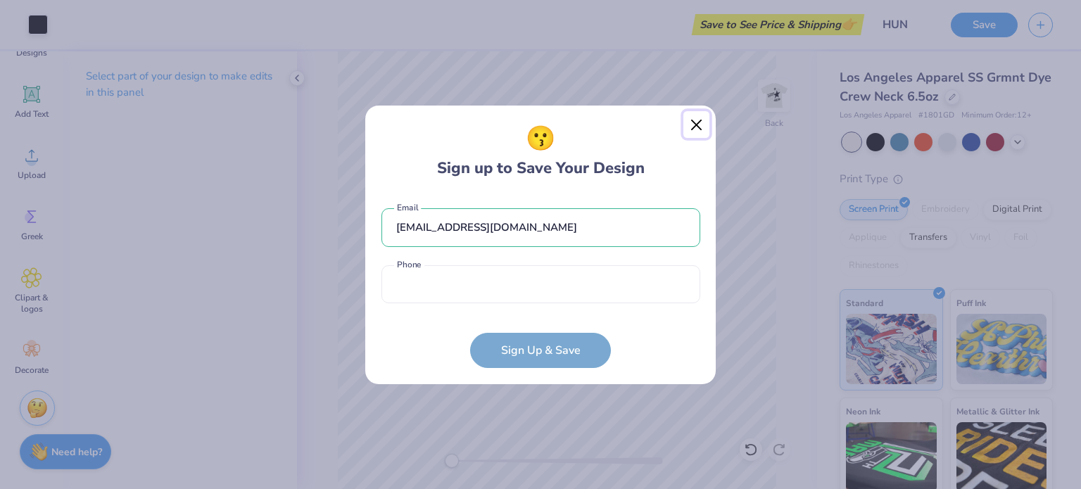
click at [709, 132] on button "Close" at bounding box center [696, 124] width 27 height 27
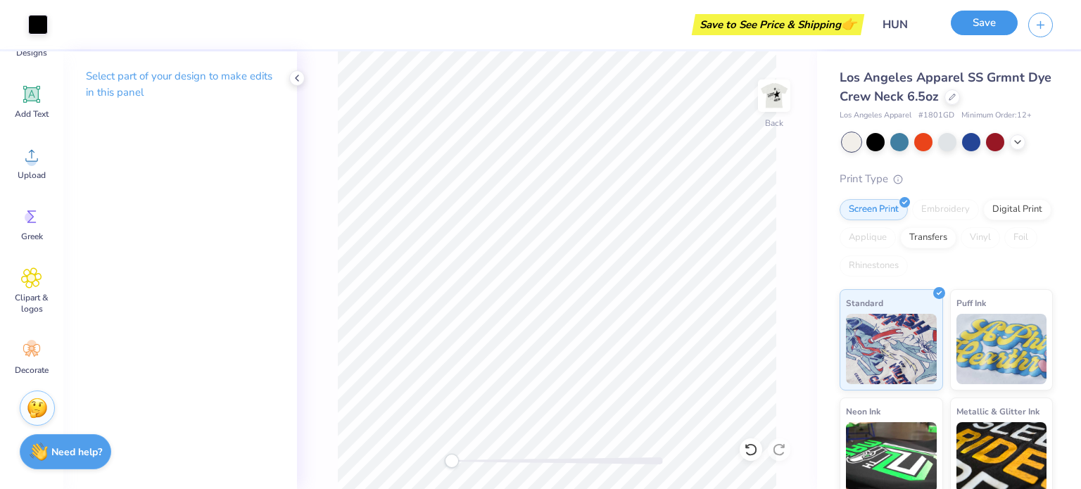
click at [985, 17] on button "Save" at bounding box center [984, 23] width 67 height 25
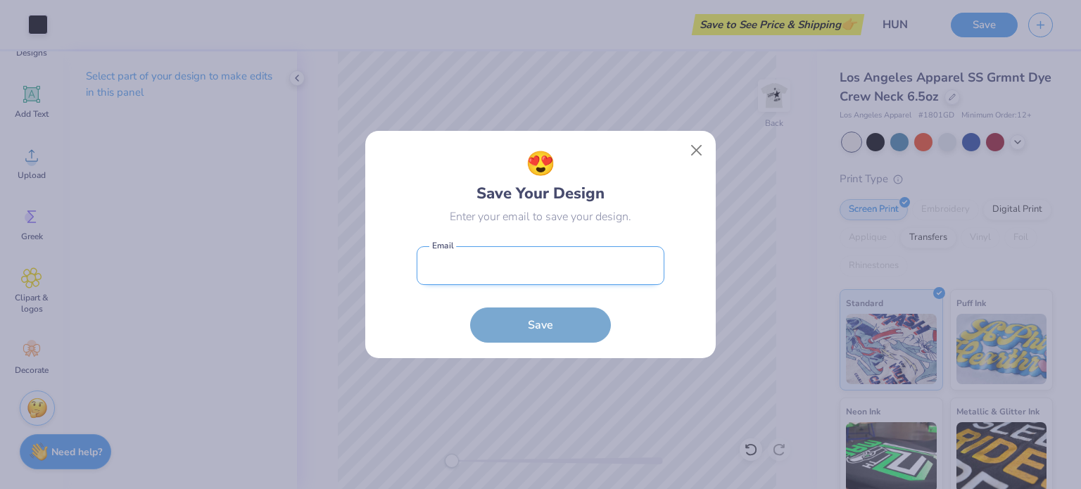
click at [592, 275] on input "email" at bounding box center [541, 265] width 248 height 39
type input "[EMAIL_ADDRESS][DOMAIN_NAME]"
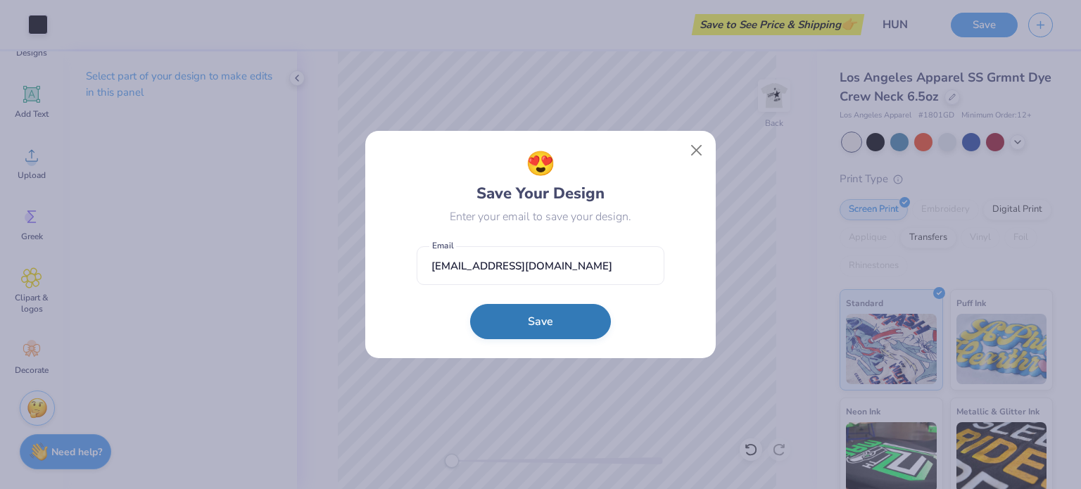
click at [553, 325] on button "Save" at bounding box center [540, 321] width 141 height 35
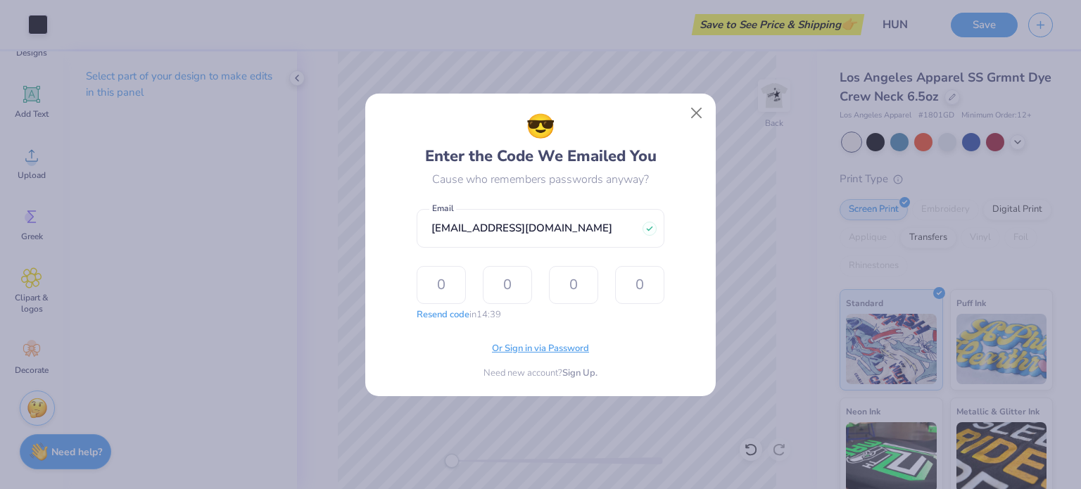
click at [512, 349] on span "Or Sign in via Password" at bounding box center [540, 349] width 97 height 14
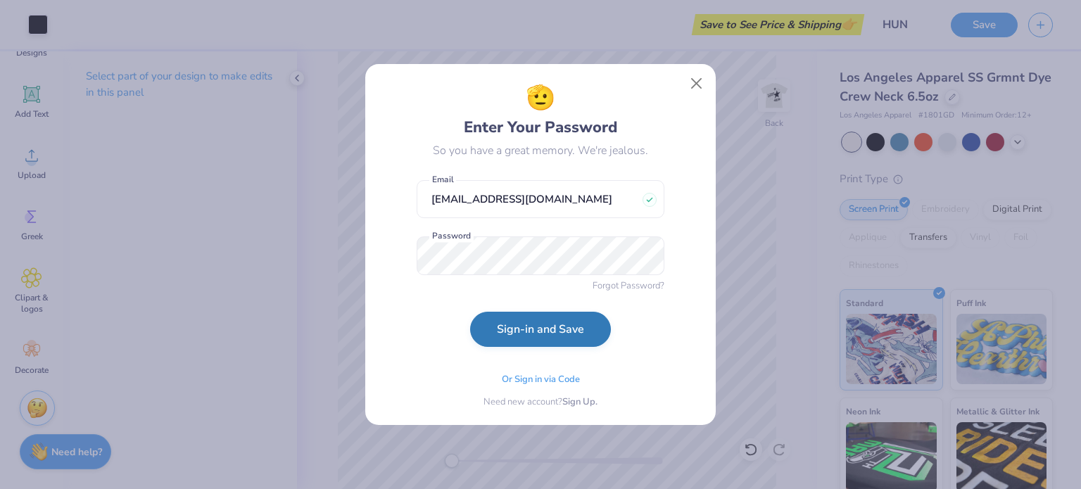
click at [521, 323] on button "Sign-in and Save" at bounding box center [540, 329] width 141 height 35
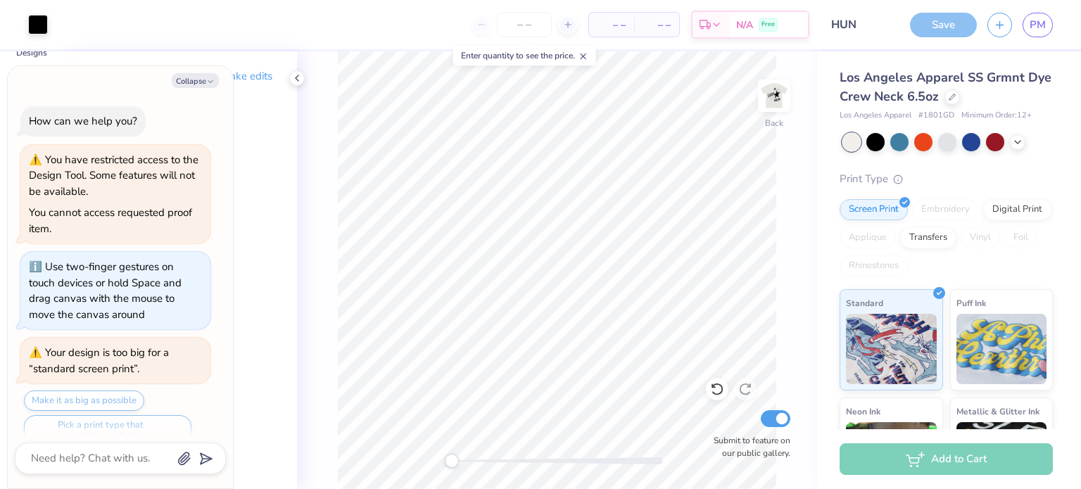
type textarea "x"
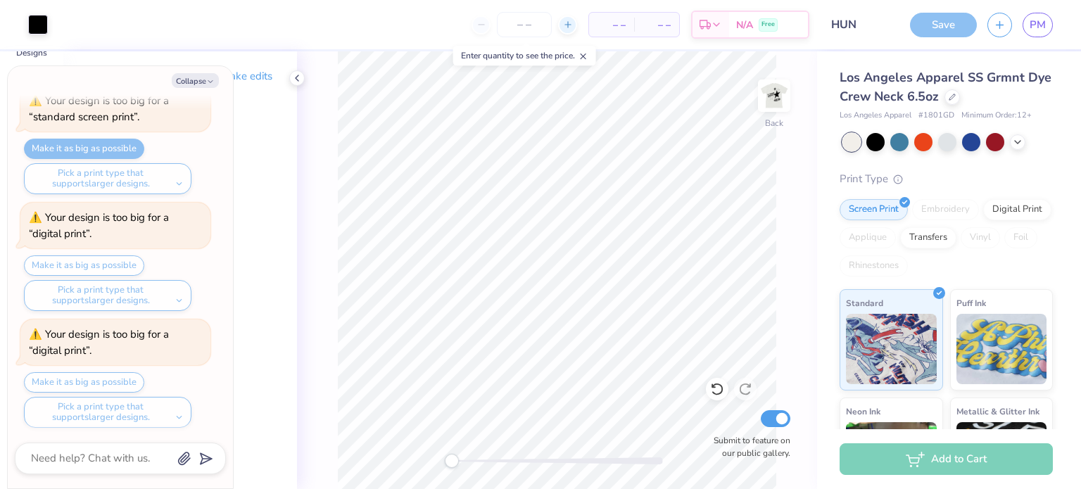
click at [566, 26] on icon at bounding box center [568, 25] width 10 height 10
type input "12"
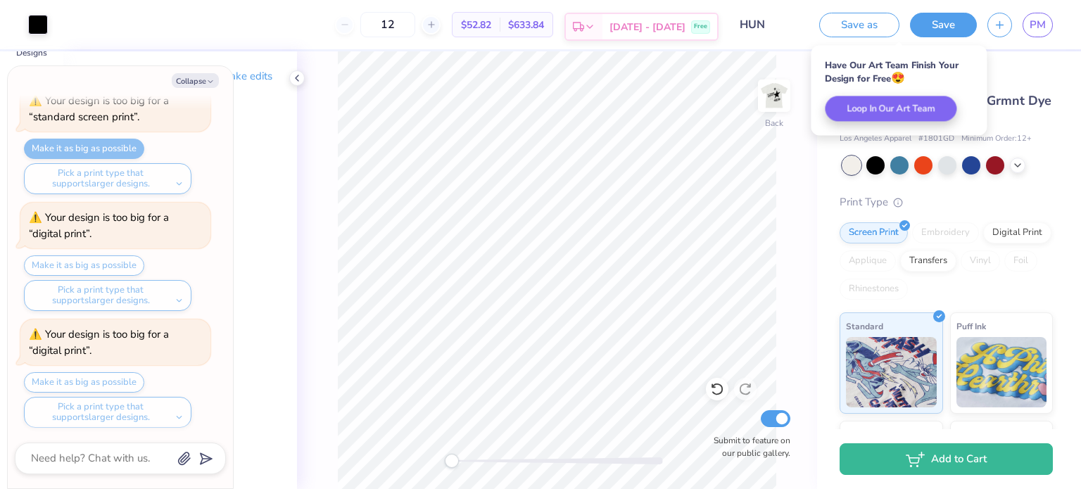
click at [595, 28] on icon at bounding box center [589, 26] width 11 height 11
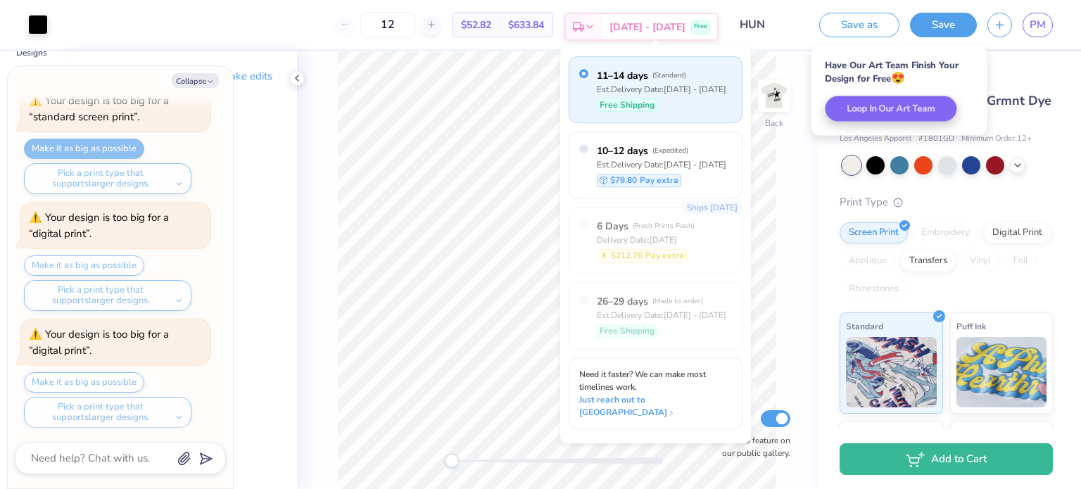
click at [595, 28] on icon at bounding box center [589, 26] width 11 height 11
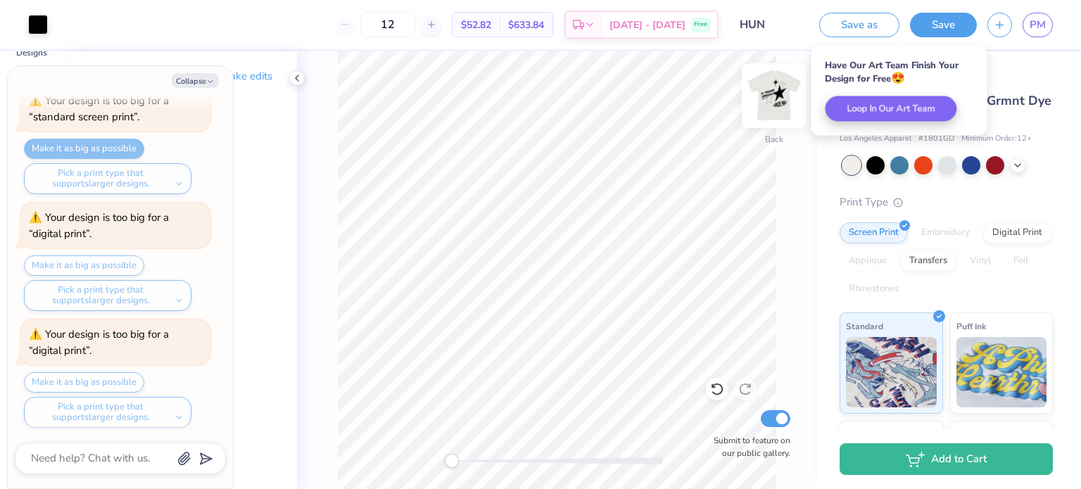
click at [766, 93] on img at bounding box center [774, 96] width 56 height 56
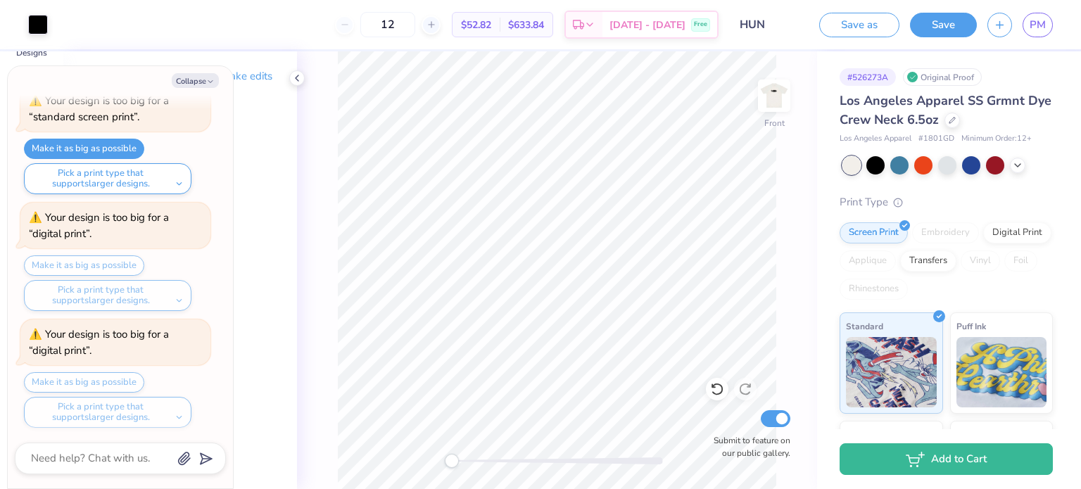
click at [983, 243] on div "Digital Print" at bounding box center [1017, 232] width 68 height 21
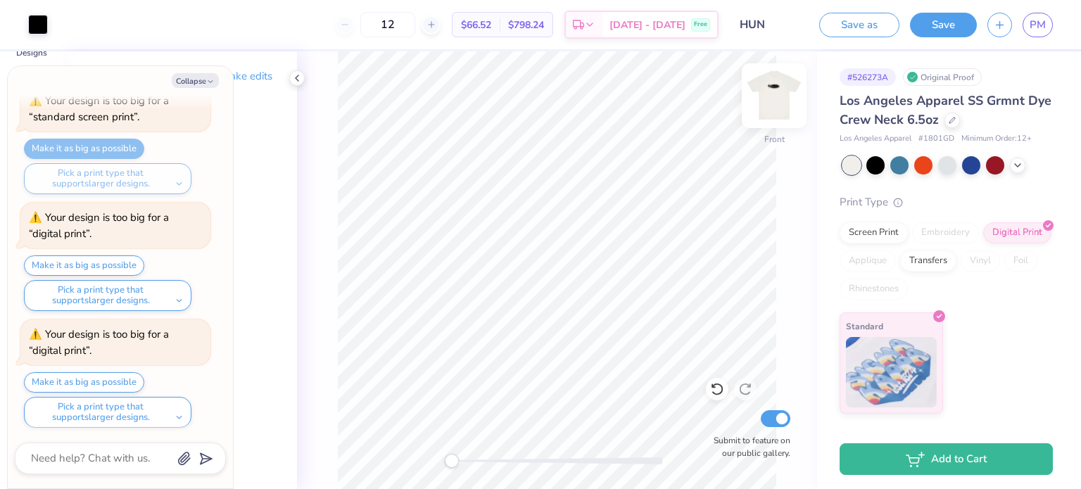
click at [759, 84] on img at bounding box center [774, 96] width 56 height 56
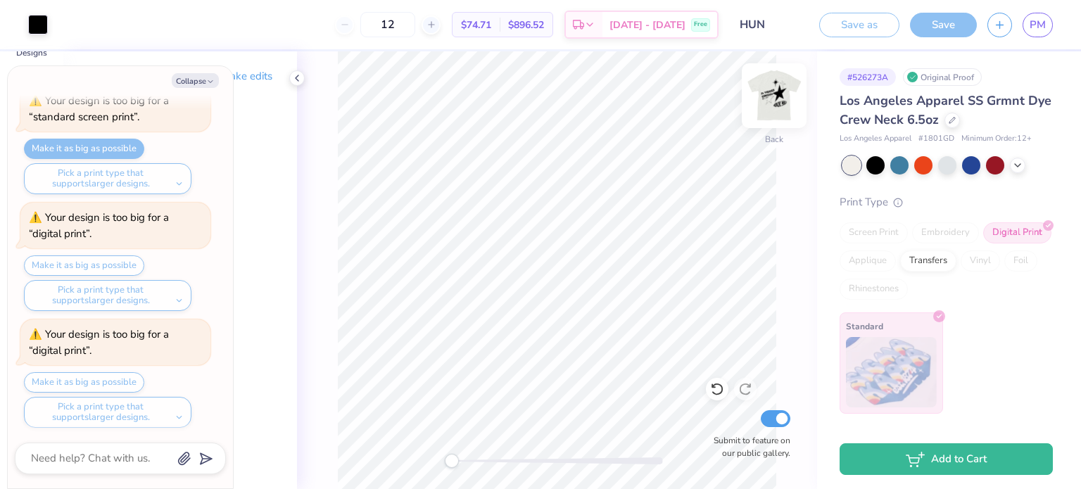
click at [785, 103] on img at bounding box center [774, 96] width 56 height 56
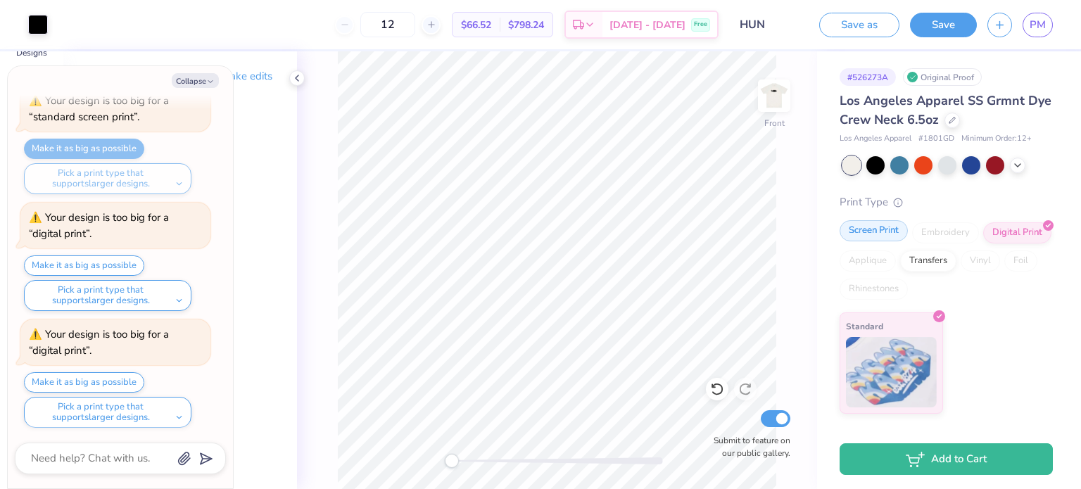
click at [869, 231] on div "Screen Print" at bounding box center [873, 230] width 68 height 21
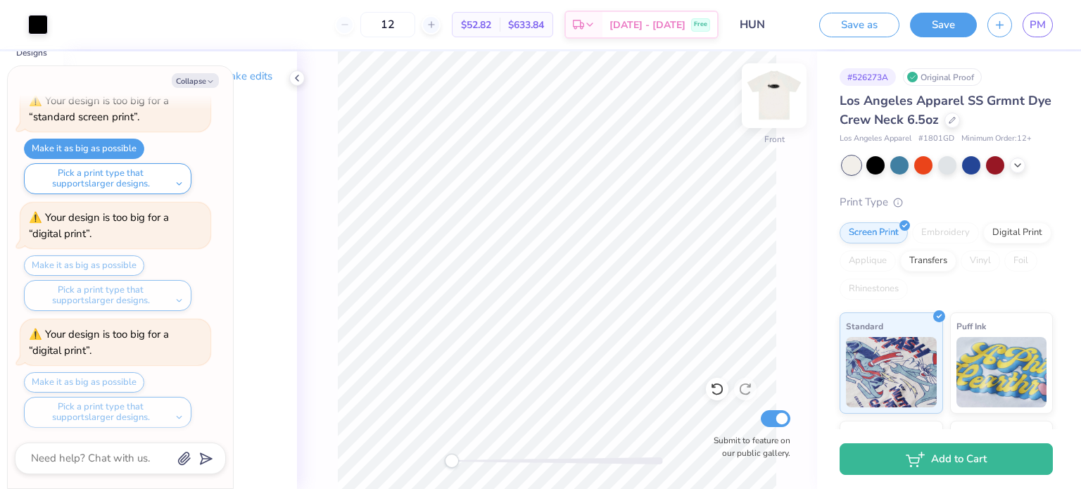
click at [768, 86] on img at bounding box center [774, 96] width 56 height 56
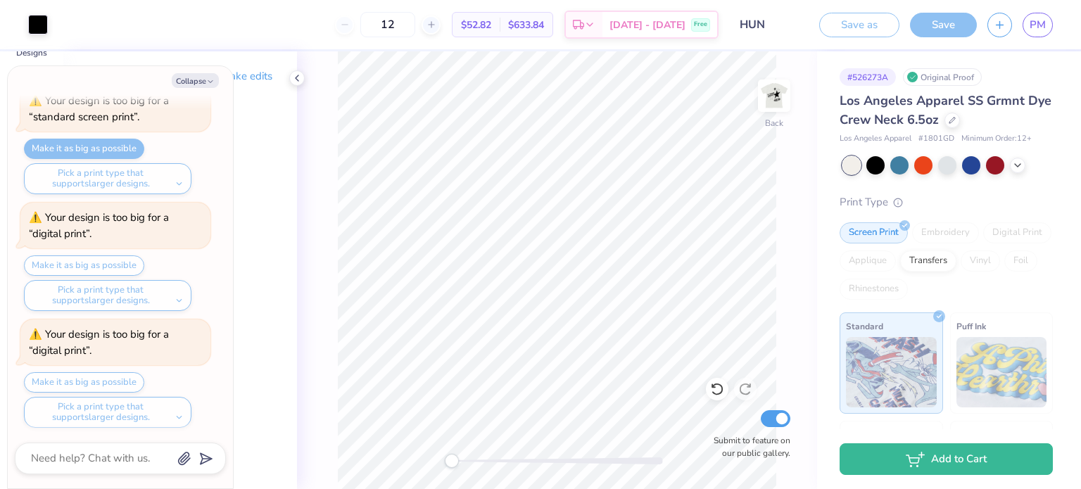
click at [768, 86] on img at bounding box center [774, 96] width 28 height 28
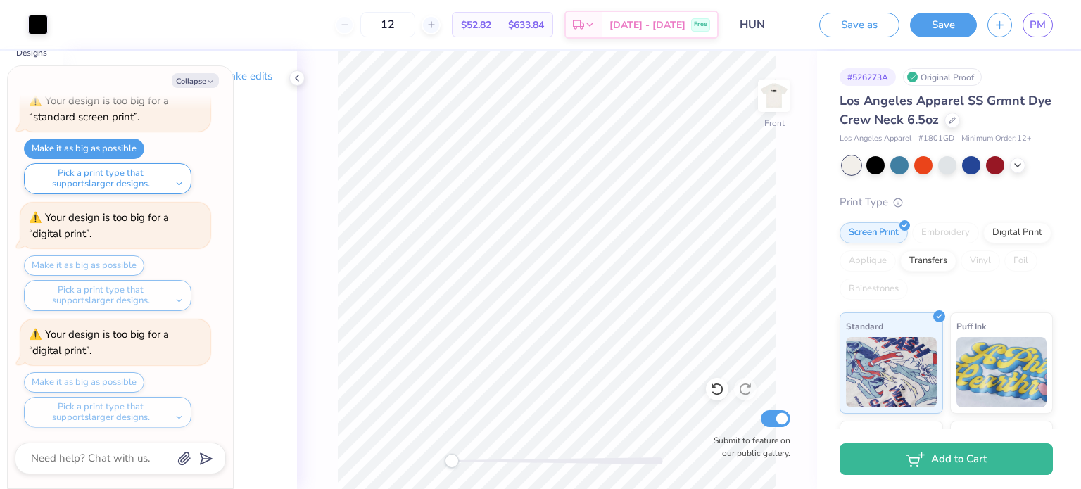
click at [768, 86] on img at bounding box center [774, 96] width 28 height 28
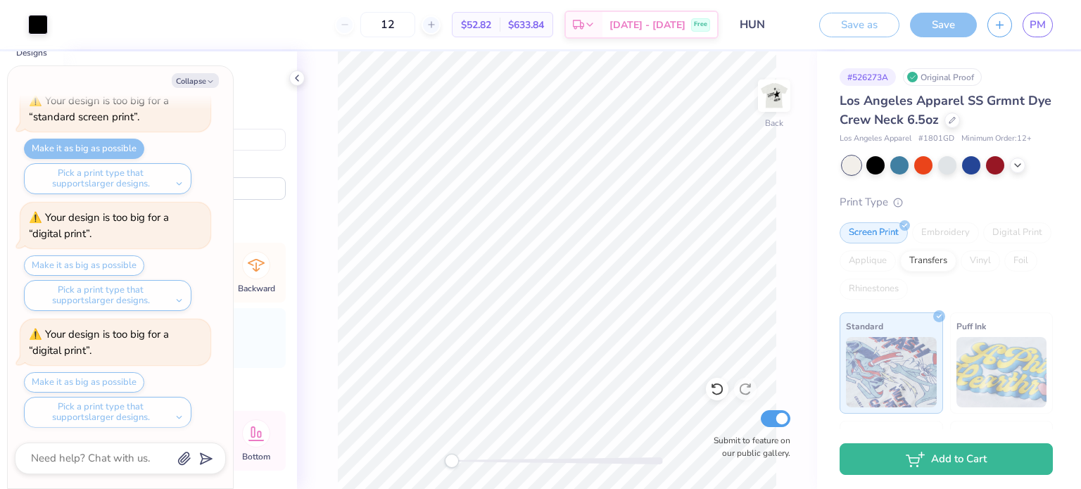
click at [924, 236] on div "Embroidery" at bounding box center [945, 232] width 67 height 21
type textarea "x"
type input "5.35"
type input "2.27"
type input "3.88"
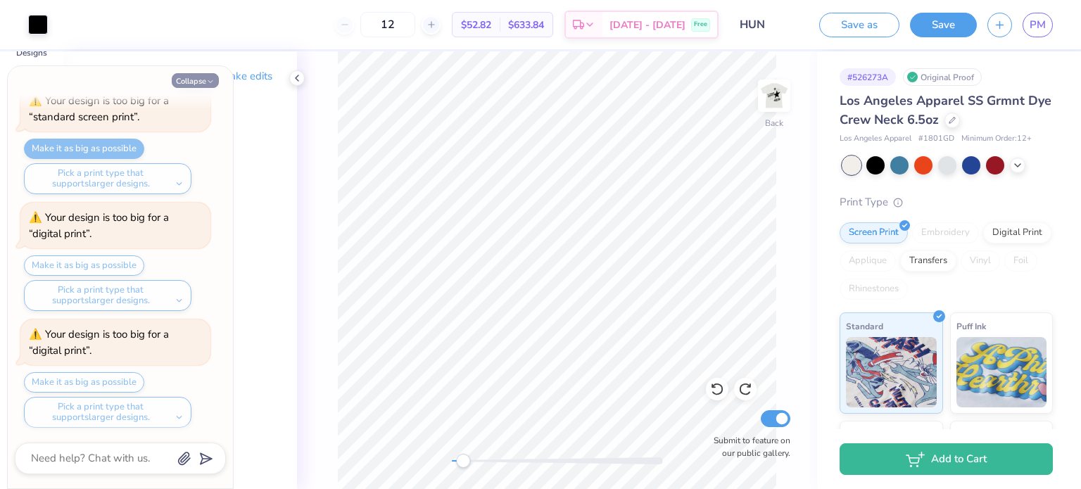
click at [209, 84] on icon "button" at bounding box center [210, 81] width 8 height 8
type textarea "x"
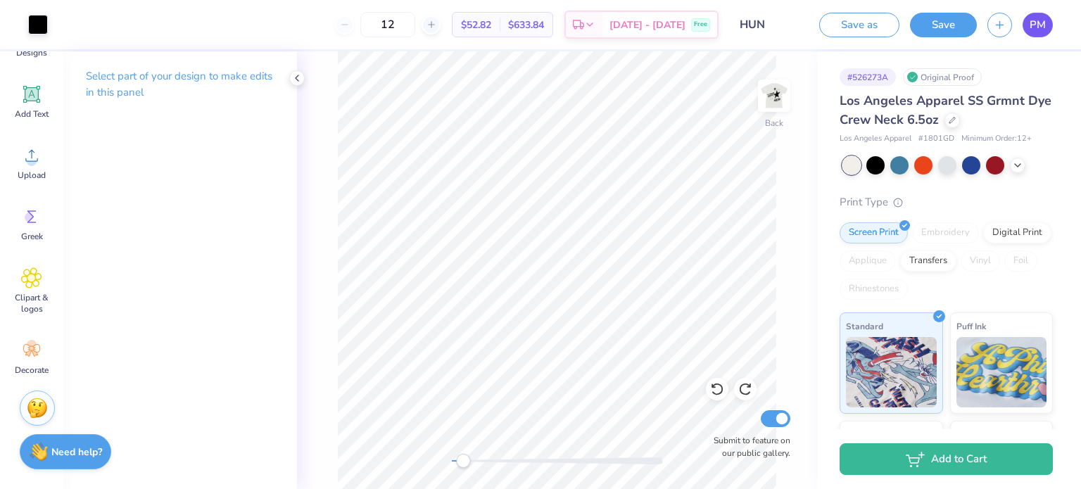
click at [1037, 27] on span "PM" at bounding box center [1037, 25] width 16 height 16
click at [1016, 170] on div at bounding box center [1017, 163] width 15 height 15
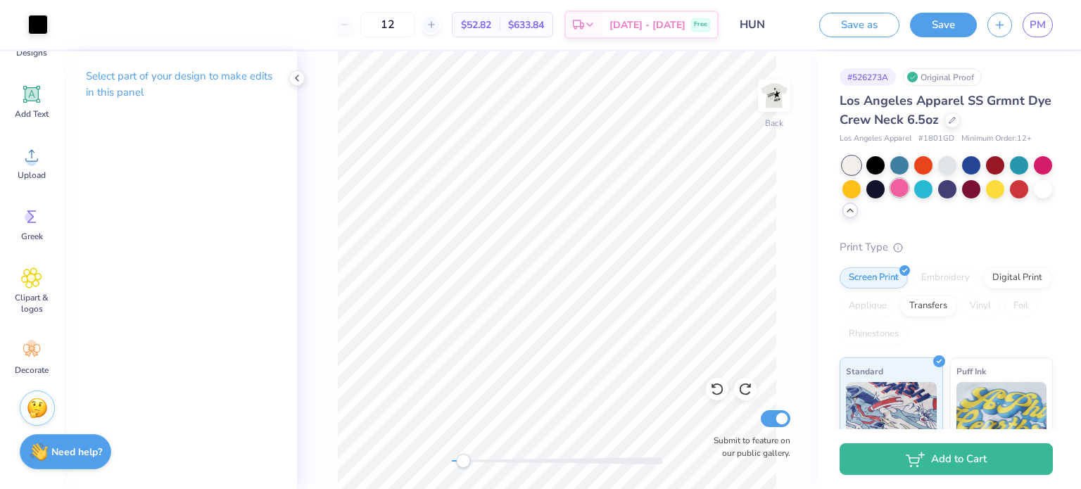
click at [908, 191] on div at bounding box center [899, 188] width 18 height 18
click at [884, 193] on div at bounding box center [875, 188] width 18 height 18
click at [861, 187] on div at bounding box center [851, 188] width 18 height 18
click at [1034, 173] on div at bounding box center [1043, 164] width 18 height 18
click at [1010, 197] on div at bounding box center [1019, 188] width 18 height 18
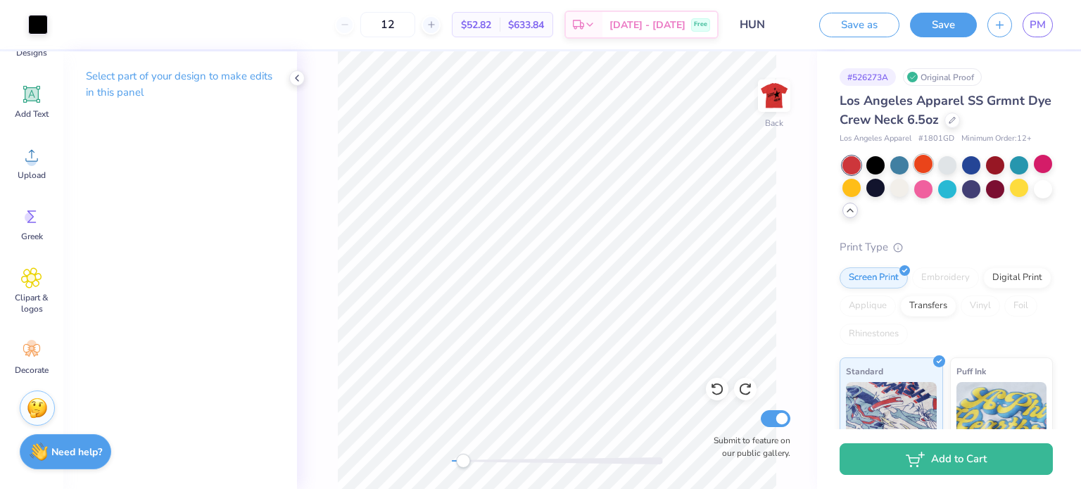
click at [924, 169] on div at bounding box center [923, 164] width 18 height 18
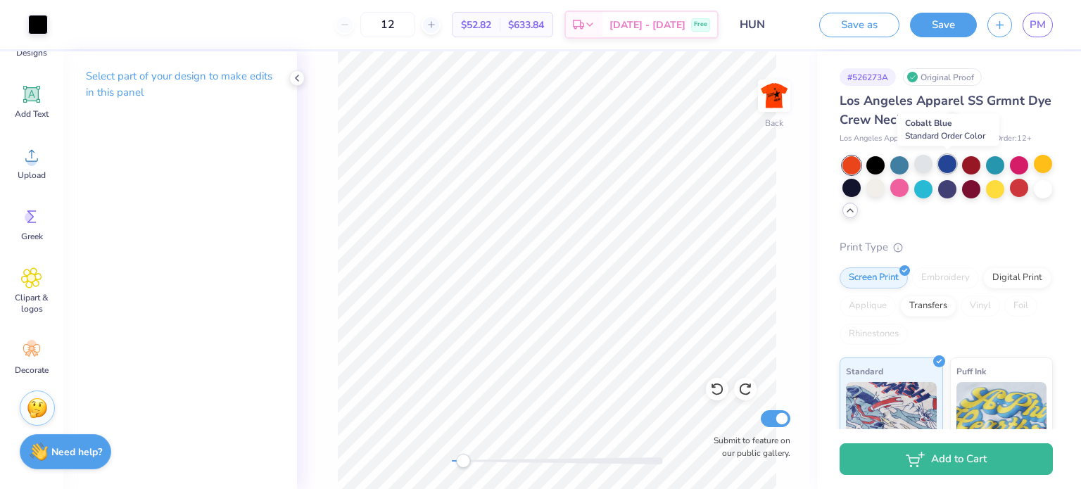
click at [951, 162] on div at bounding box center [947, 164] width 18 height 18
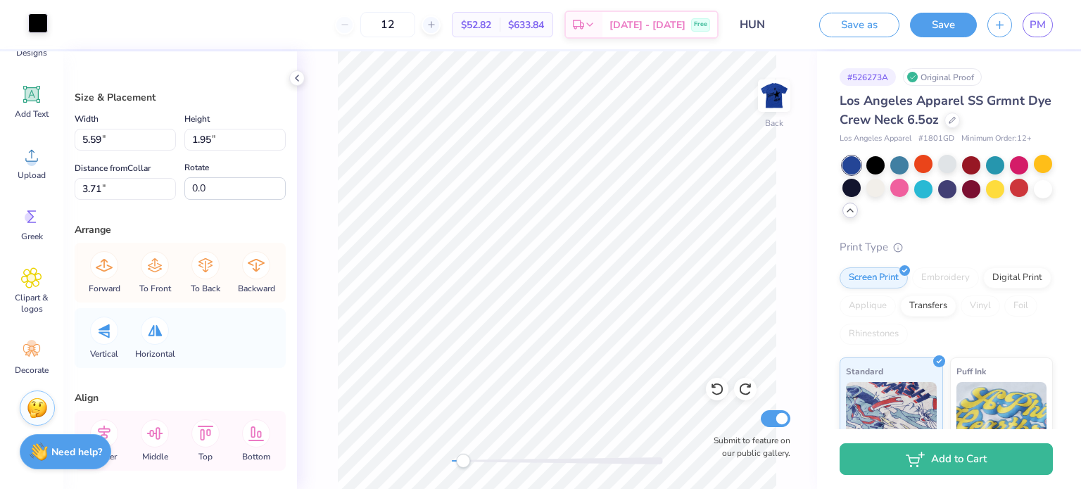
click at [48, 25] on div at bounding box center [38, 23] width 20 height 20
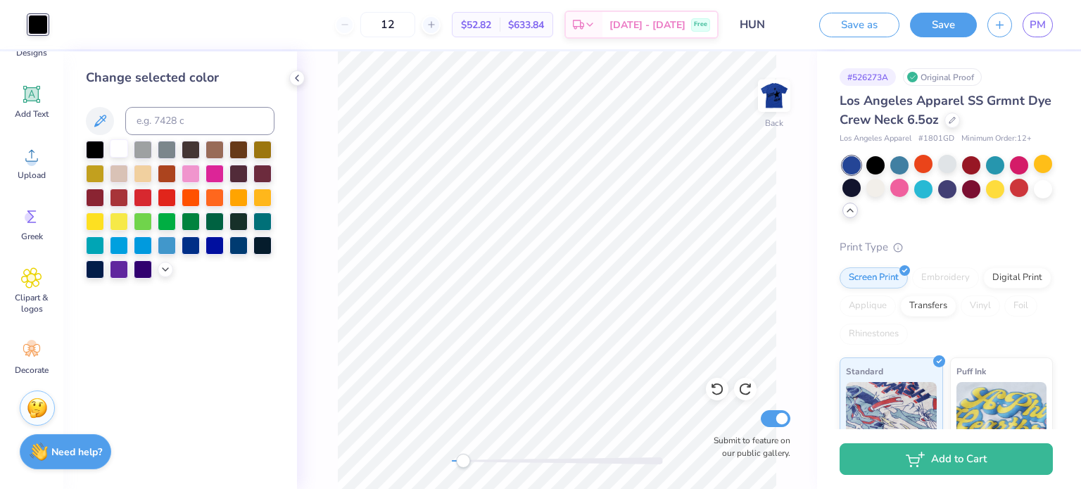
click at [125, 144] on div at bounding box center [119, 148] width 18 height 18
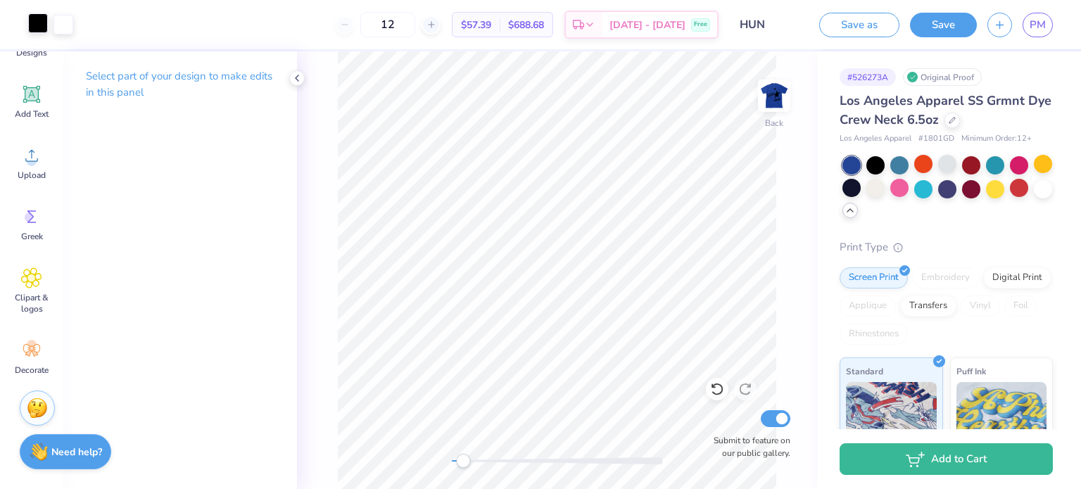
click at [37, 21] on div at bounding box center [38, 23] width 20 height 20
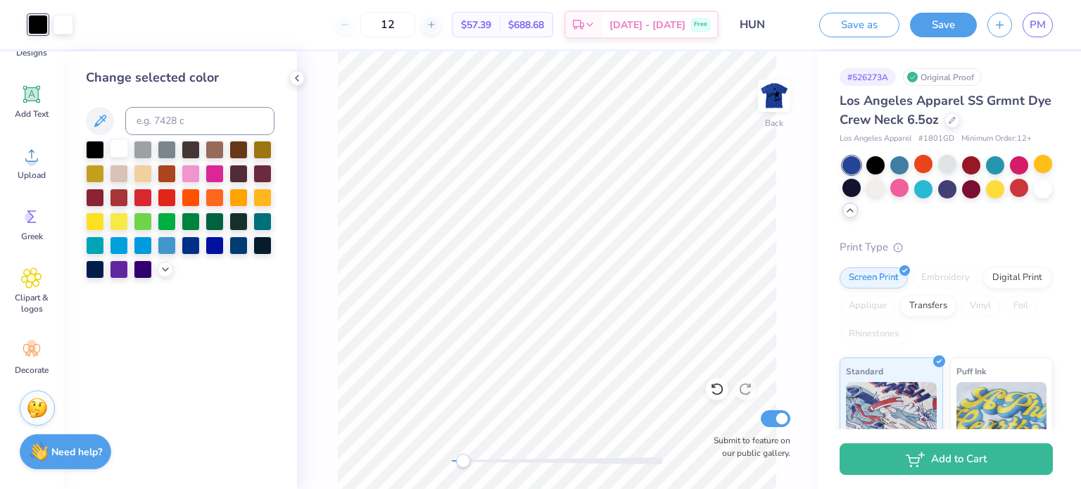
click at [115, 153] on div at bounding box center [119, 148] width 18 height 18
click at [787, 106] on img at bounding box center [774, 96] width 56 height 56
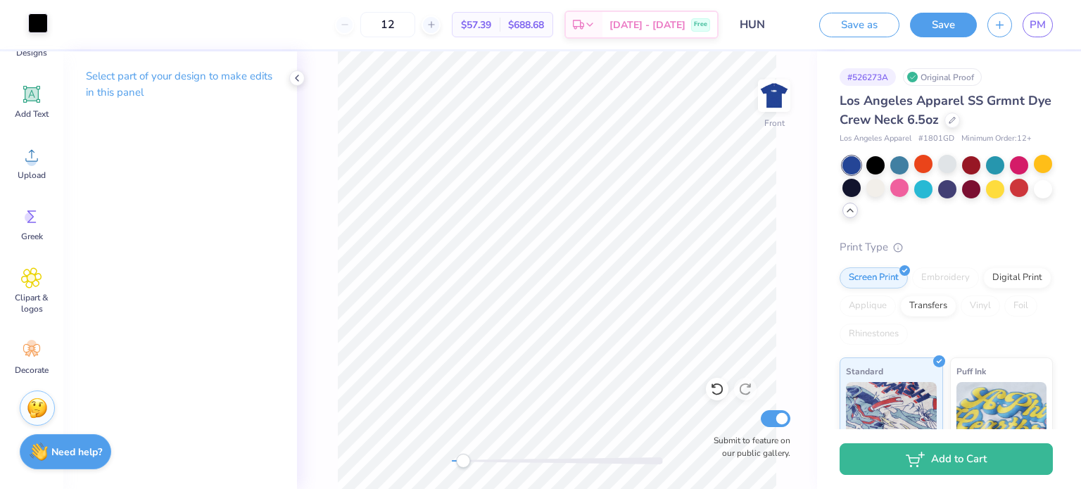
click at [37, 23] on div at bounding box center [38, 23] width 20 height 20
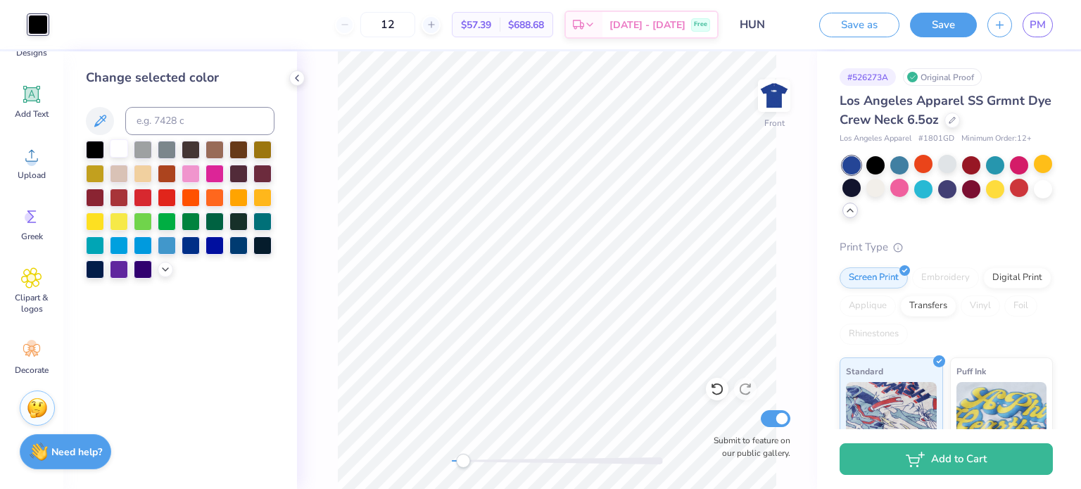
drag, startPoint x: 115, startPoint y: 148, endPoint x: 124, endPoint y: 146, distance: 8.7
click at [116, 148] on div at bounding box center [119, 148] width 18 height 18
click at [781, 96] on img at bounding box center [774, 96] width 56 height 56
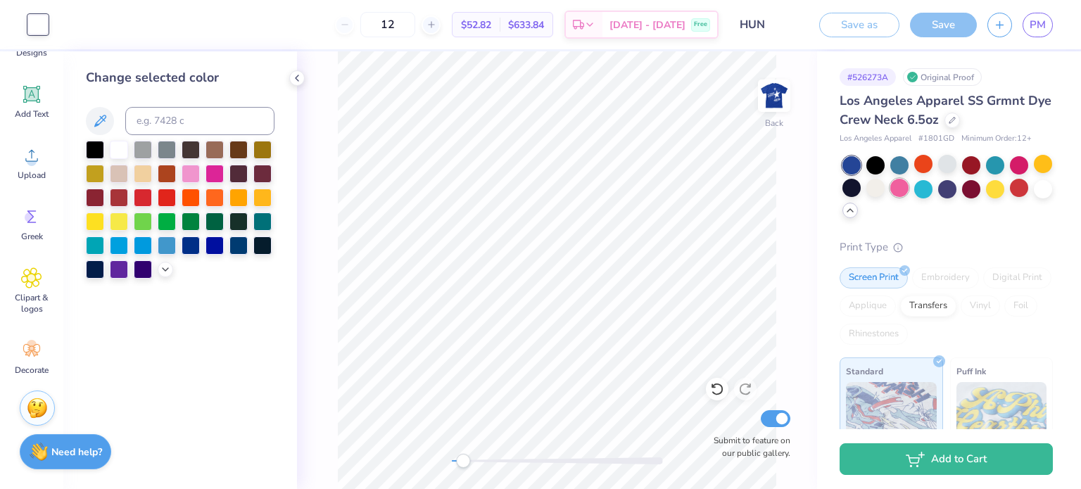
click at [908, 188] on div at bounding box center [899, 188] width 18 height 18
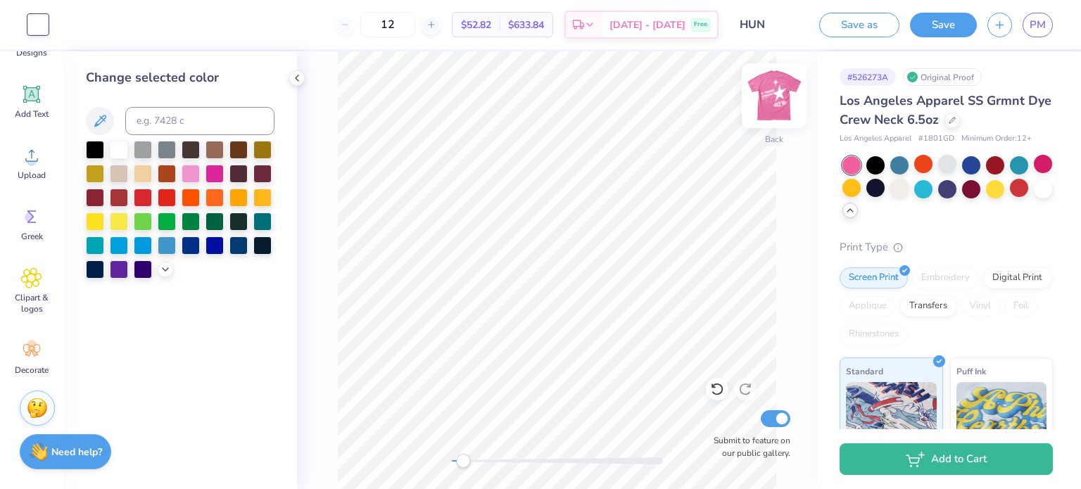
click at [766, 101] on img at bounding box center [774, 96] width 56 height 56
click at [766, 101] on img at bounding box center [774, 96] width 28 height 28
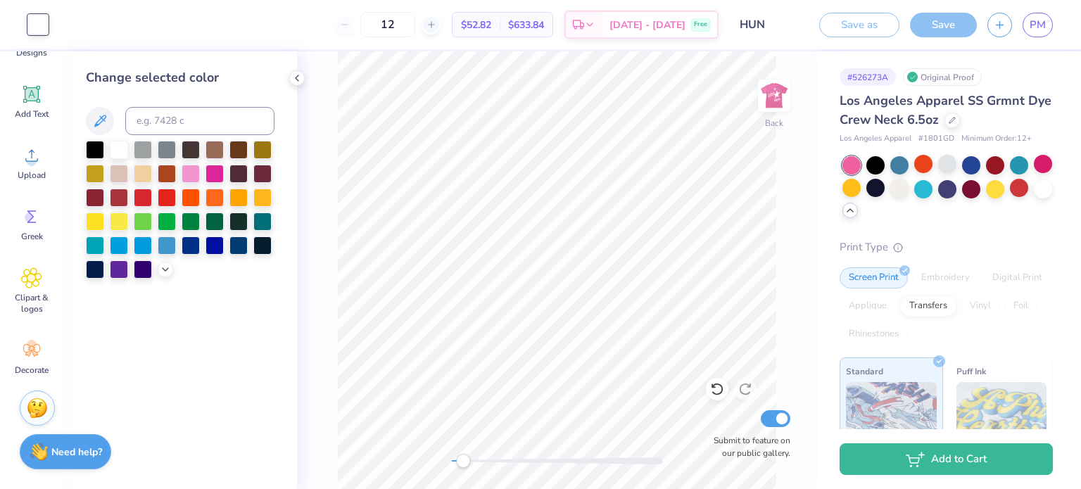
click at [908, 179] on div at bounding box center [899, 188] width 18 height 18
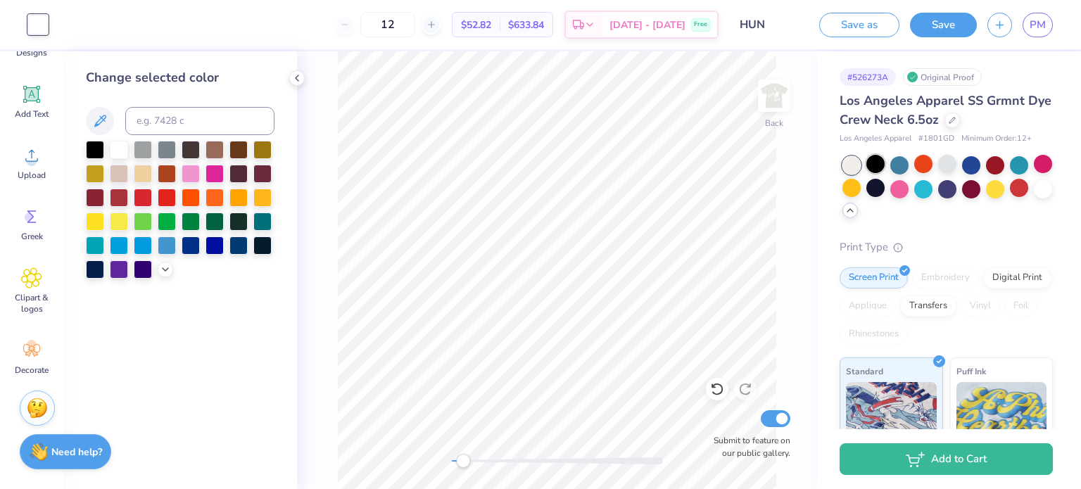
click at [873, 162] on div at bounding box center [875, 164] width 18 height 18
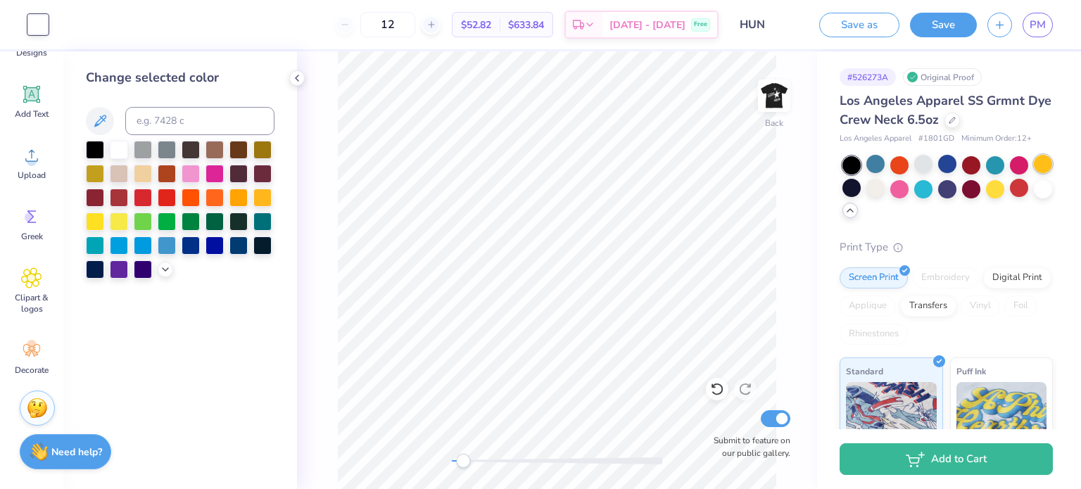
click at [1034, 173] on div at bounding box center [1043, 164] width 18 height 18
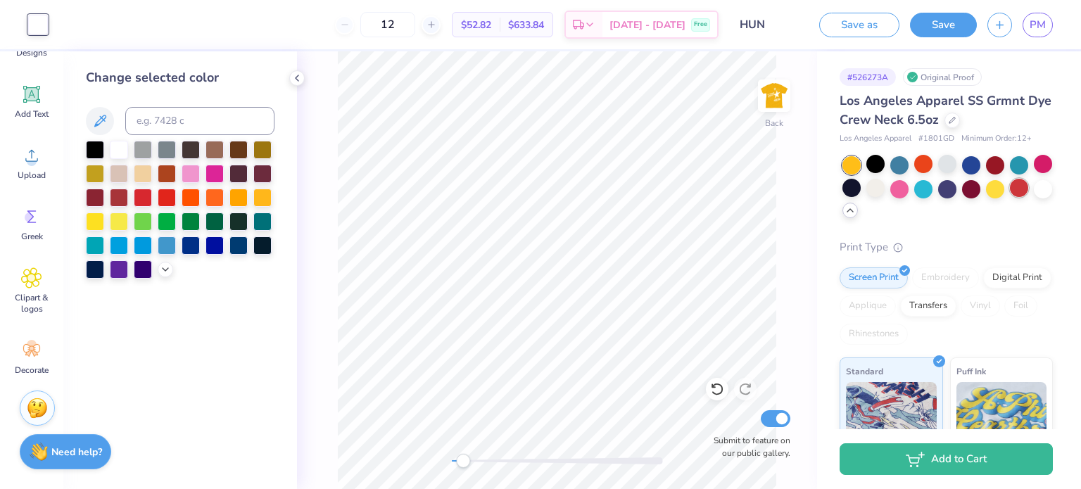
click at [1010, 197] on div at bounding box center [1019, 188] width 18 height 18
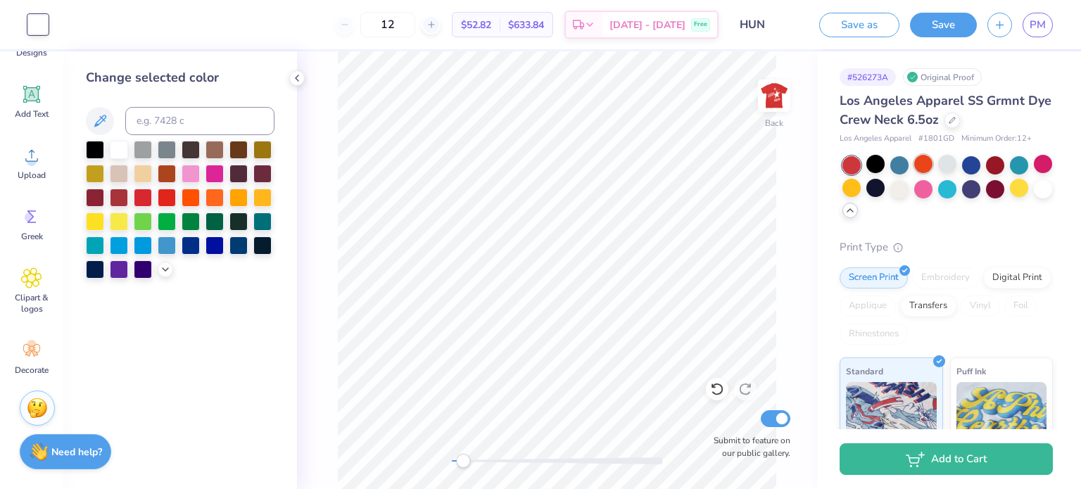
click at [927, 169] on div at bounding box center [923, 164] width 18 height 18
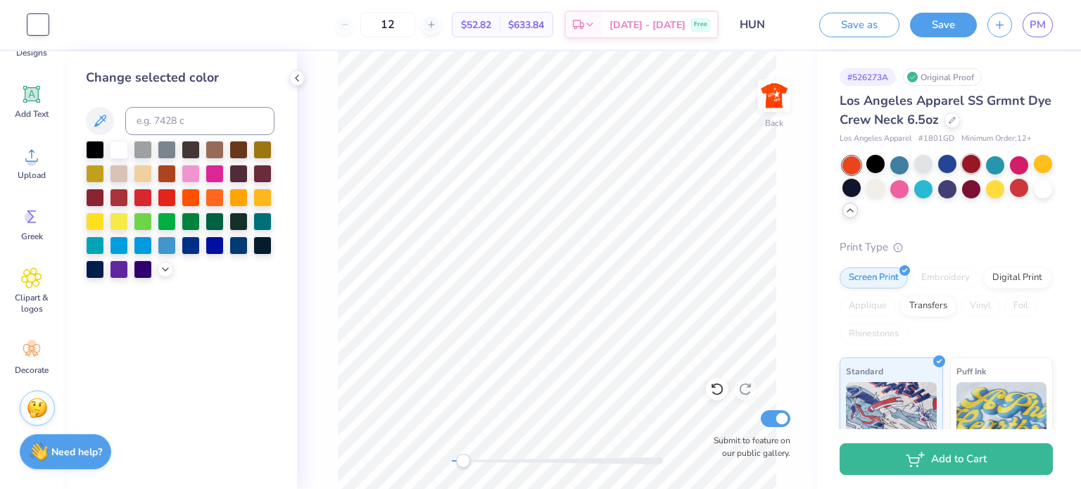
click at [971, 166] on div at bounding box center [971, 164] width 18 height 18
click at [903, 169] on div at bounding box center [899, 164] width 18 height 18
click at [956, 190] on div at bounding box center [947, 188] width 18 height 18
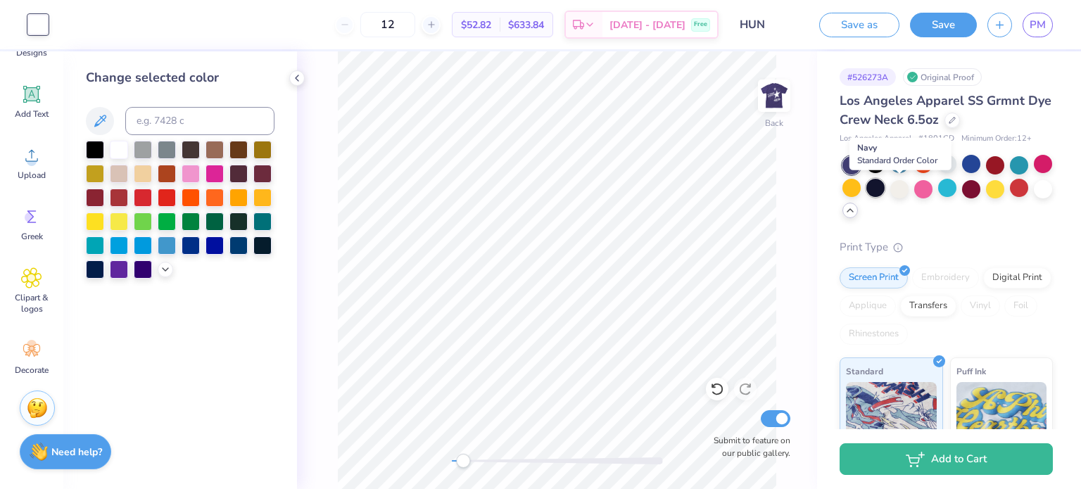
click at [884, 186] on div at bounding box center [875, 188] width 18 height 18
click at [908, 186] on div at bounding box center [899, 188] width 18 height 18
click at [773, 82] on img at bounding box center [774, 96] width 56 height 56
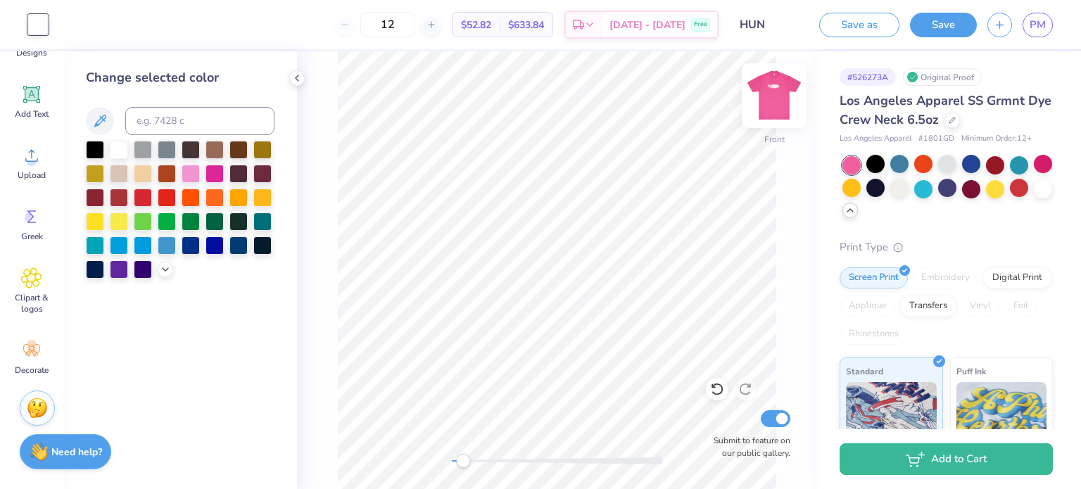
click at [768, 101] on img at bounding box center [774, 96] width 56 height 56
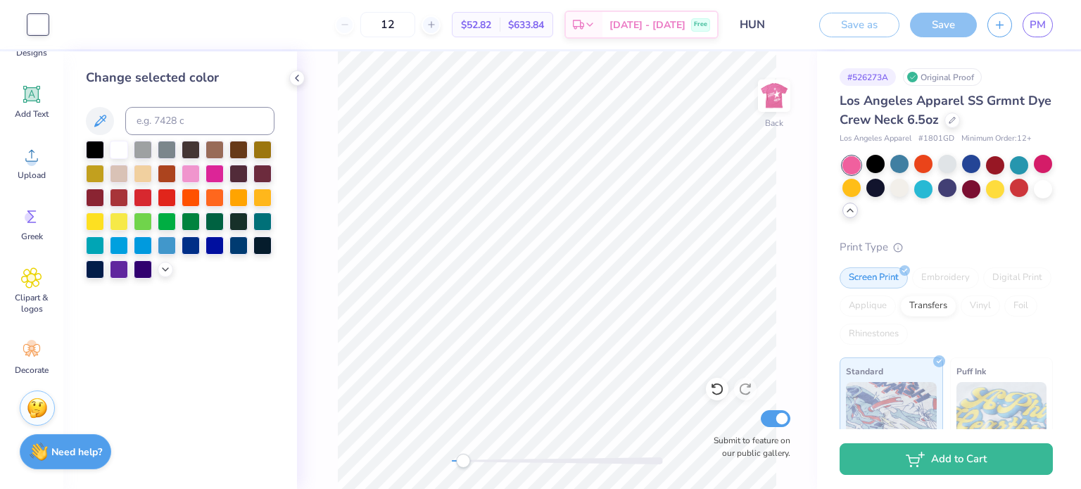
click at [484, 18] on span "$52.82" at bounding box center [476, 25] width 30 height 15
click at [797, 32] on input "HUN" at bounding box center [763, 25] width 69 height 28
click at [431, 447] on div "Back Submit to feature on our public gallery." at bounding box center [557, 270] width 520 height 438
click at [974, 19] on div "Save" at bounding box center [943, 25] width 67 height 25
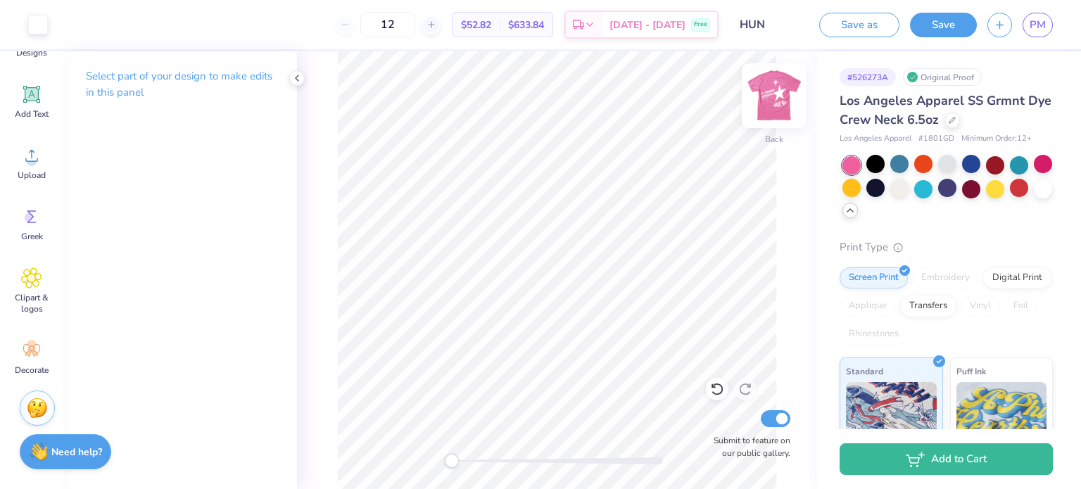
click at [785, 99] on img at bounding box center [774, 96] width 56 height 56
click at [929, 14] on button "Save" at bounding box center [943, 23] width 67 height 25
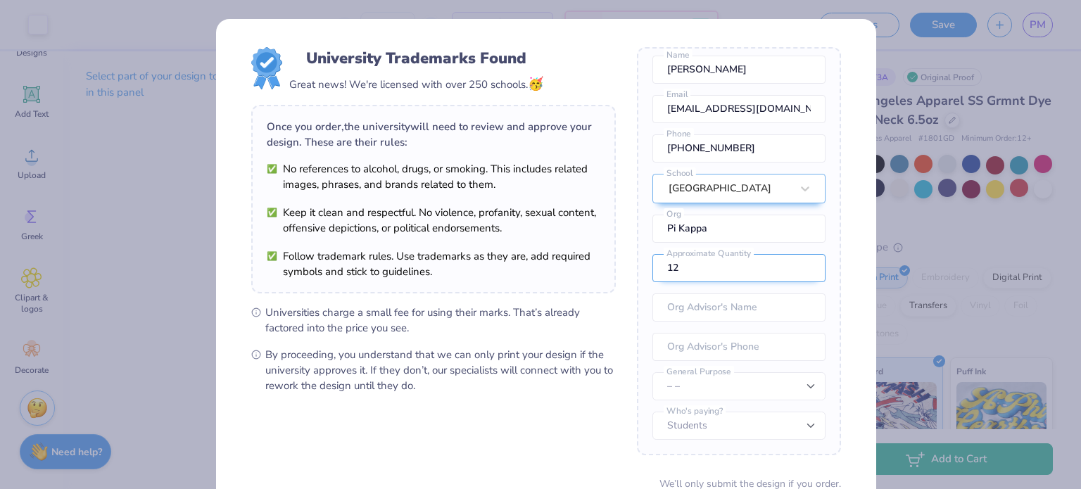
scroll to position [122, 0]
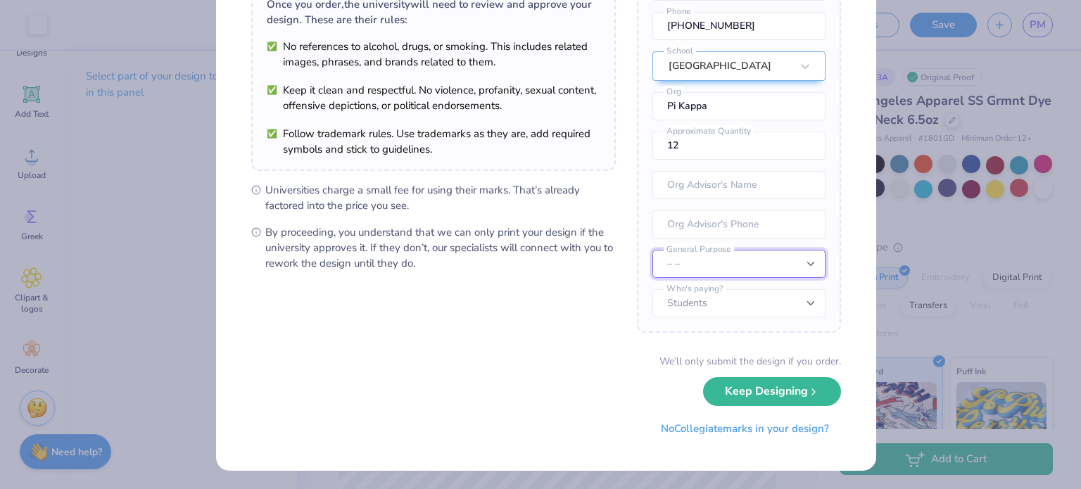
click at [720, 255] on select "– – Member apparel for registered Student Organization / Department / School Fu…" at bounding box center [738, 264] width 173 height 28
select select "Member apparel for registered Student Organization / Department / School"
click at [652, 250] on select "– – Member apparel for registered Student Organization / Department / School Fu…" at bounding box center [738, 264] width 173 height 28
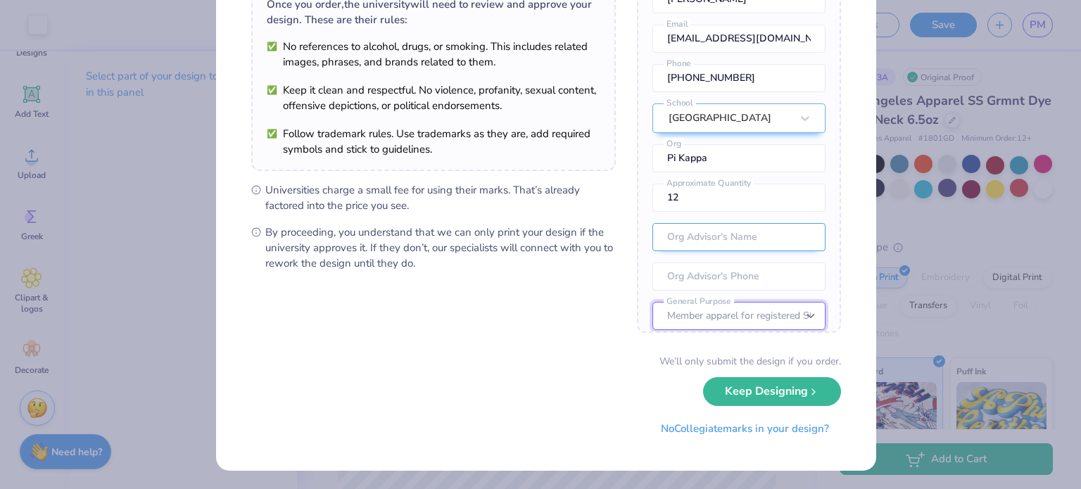
scroll to position [52, 0]
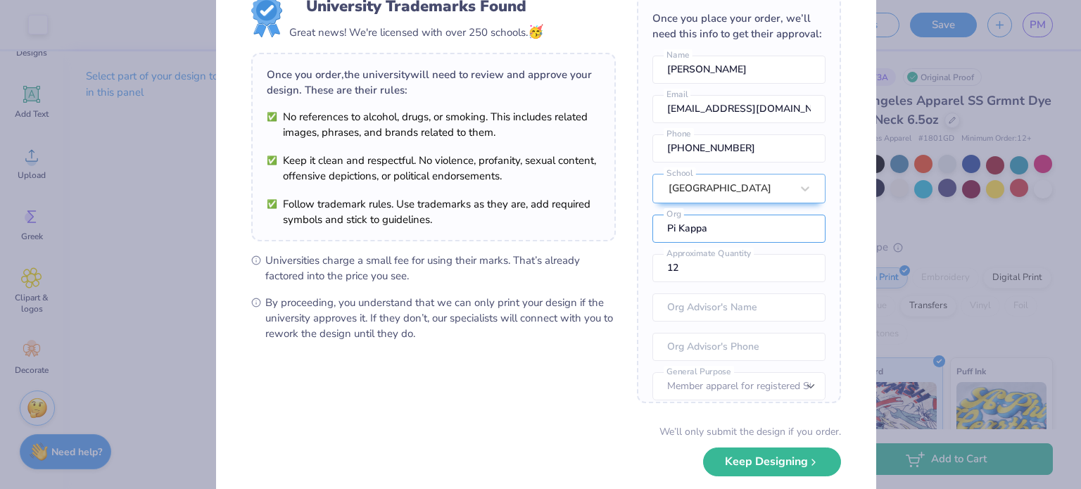
drag, startPoint x: 729, startPoint y: 239, endPoint x: 628, endPoint y: 238, distance: 101.3
click at [628, 238] on form "University Trademarks Found Great news! We're licensed with over 250 schools. 🥳…" at bounding box center [546, 254] width 590 height 518
click at [695, 309] on input "text" at bounding box center [738, 307] width 173 height 28
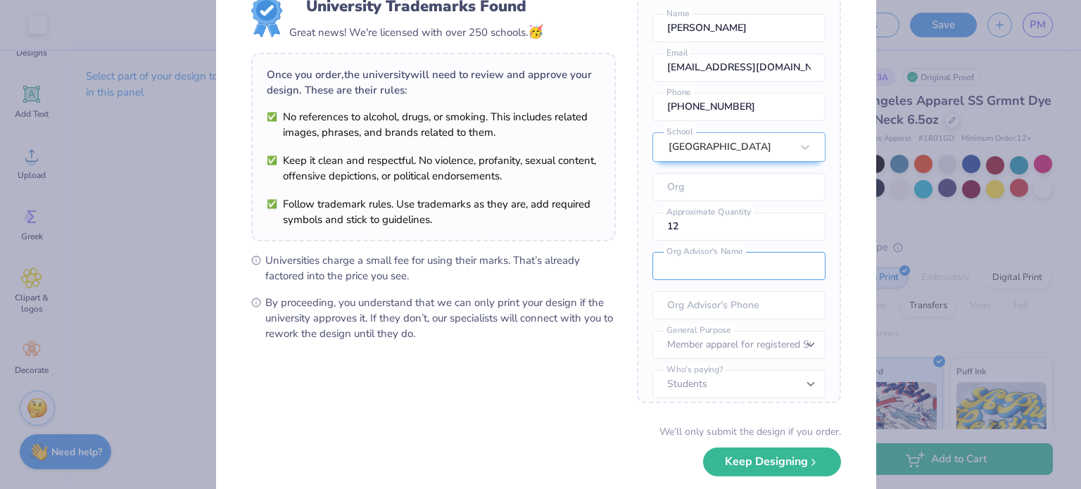
scroll to position [64, 0]
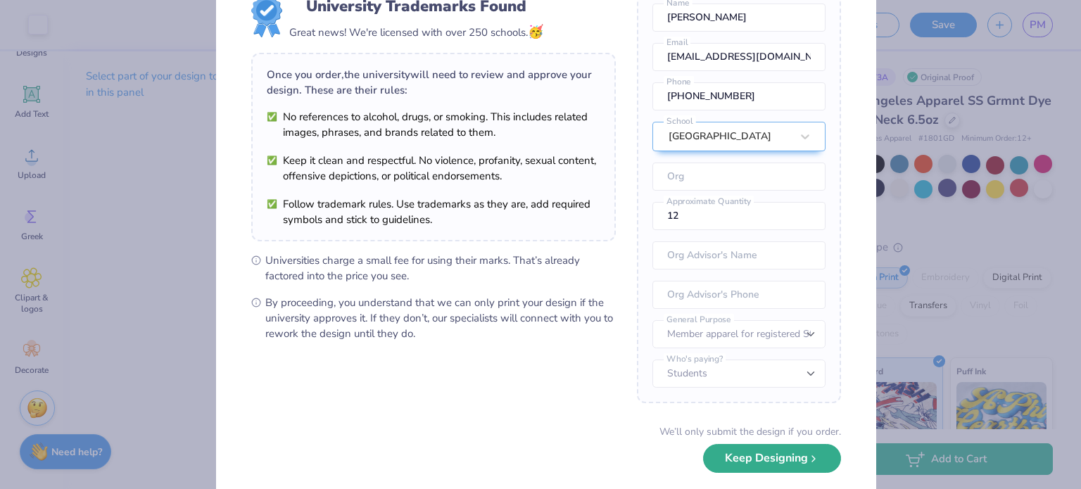
click at [758, 469] on button "Keep Designing" at bounding box center [772, 458] width 138 height 29
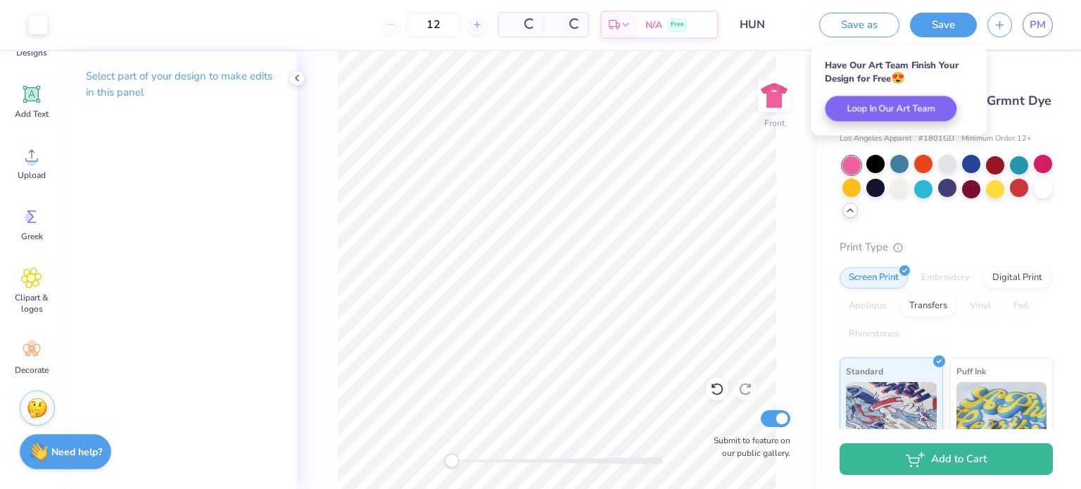
scroll to position [0, 0]
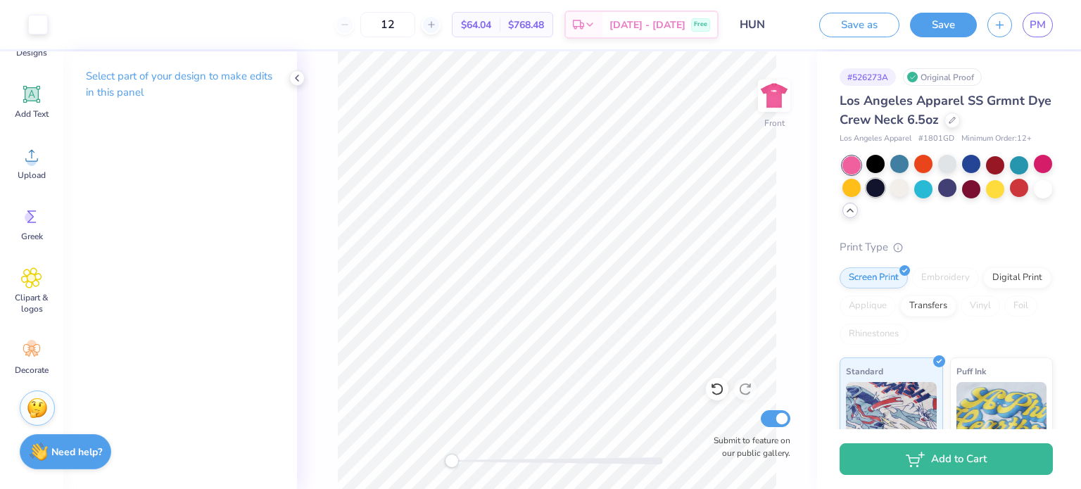
click at [884, 190] on div at bounding box center [875, 188] width 18 height 18
click at [908, 188] on div at bounding box center [899, 188] width 18 height 18
click at [932, 189] on div at bounding box center [923, 188] width 18 height 18
click at [956, 191] on div at bounding box center [947, 188] width 18 height 18
click at [790, 98] on div "Front Submit to feature on our public gallery." at bounding box center [557, 270] width 520 height 438
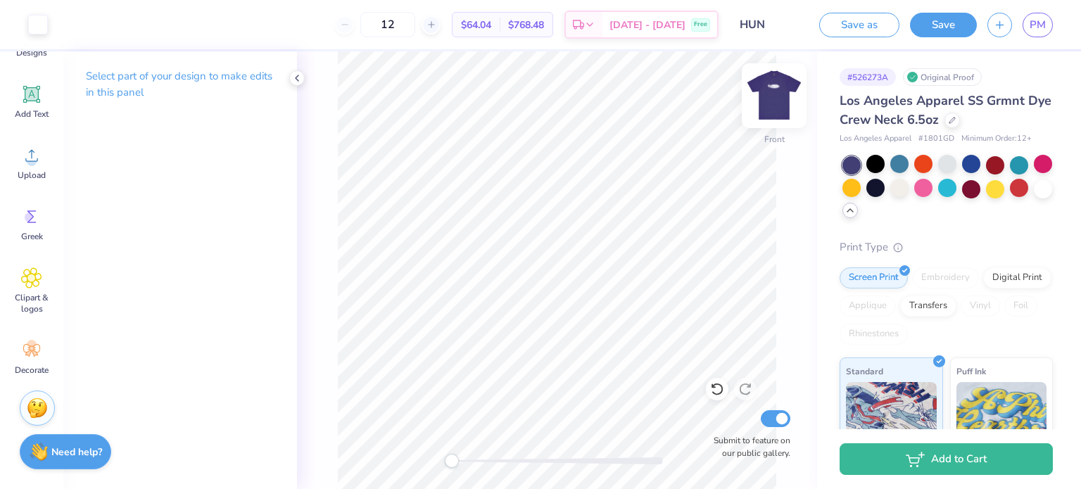
click at [778, 98] on img at bounding box center [774, 96] width 56 height 56
click at [937, 14] on button "Save" at bounding box center [943, 23] width 67 height 25
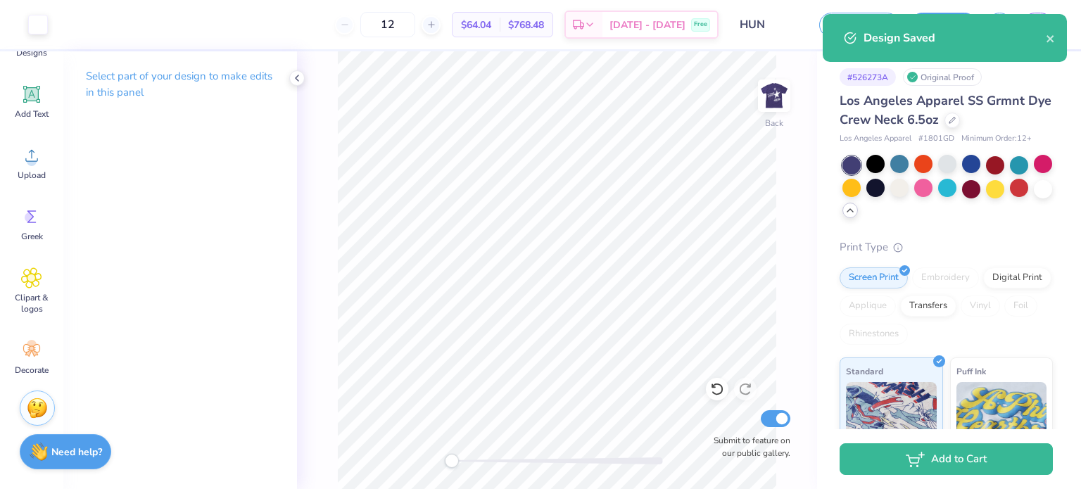
select select "Member apparel for registered Student Organization / Department / School"
